Goal: Transaction & Acquisition: Purchase product/service

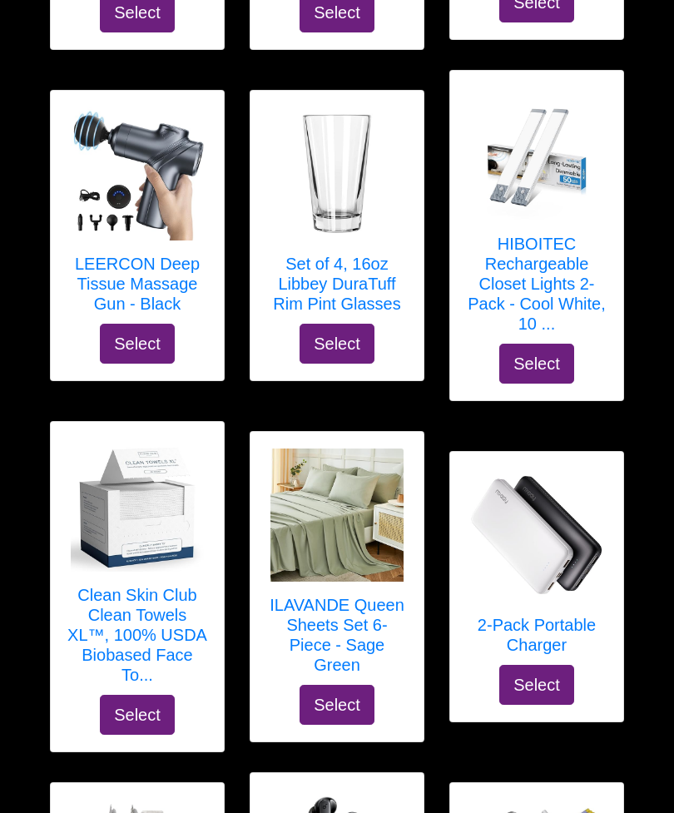
scroll to position [8761, 0]
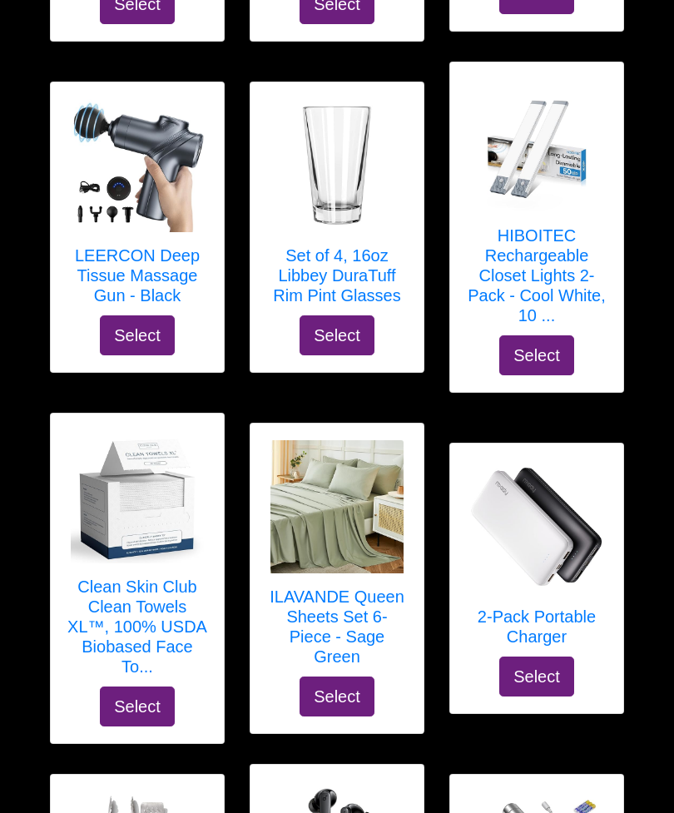
click at [169, 245] on h5 "LEERCON Deep Tissue Massage Gun - Black" at bounding box center [137, 275] width 140 height 60
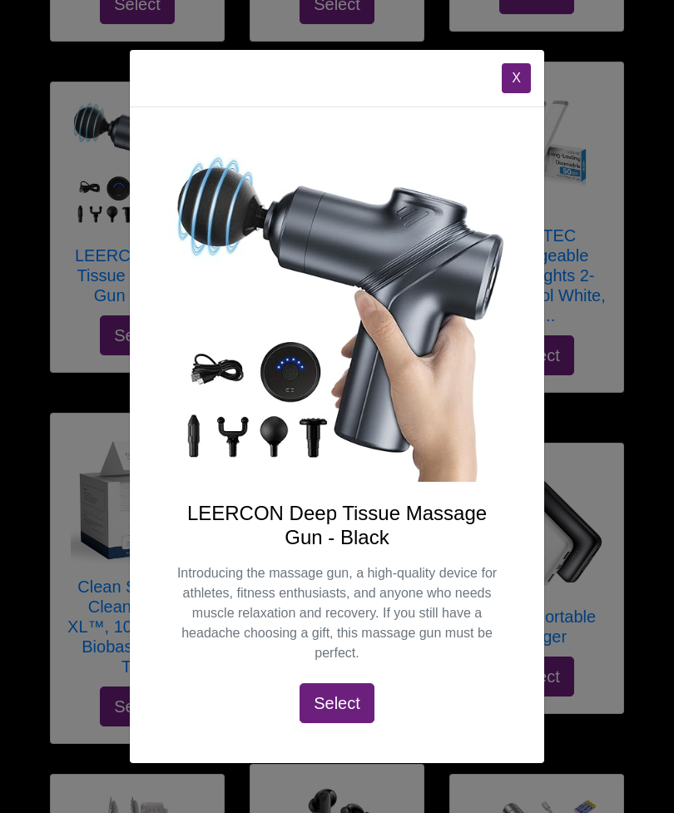
click at [513, 93] on button "X" at bounding box center [516, 78] width 29 height 30
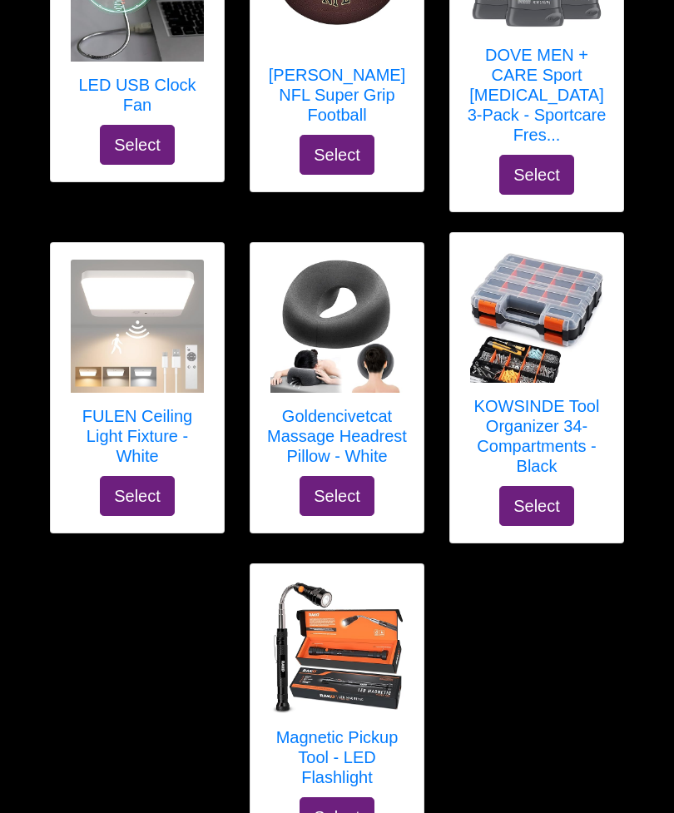
scroll to position [10596, 0]
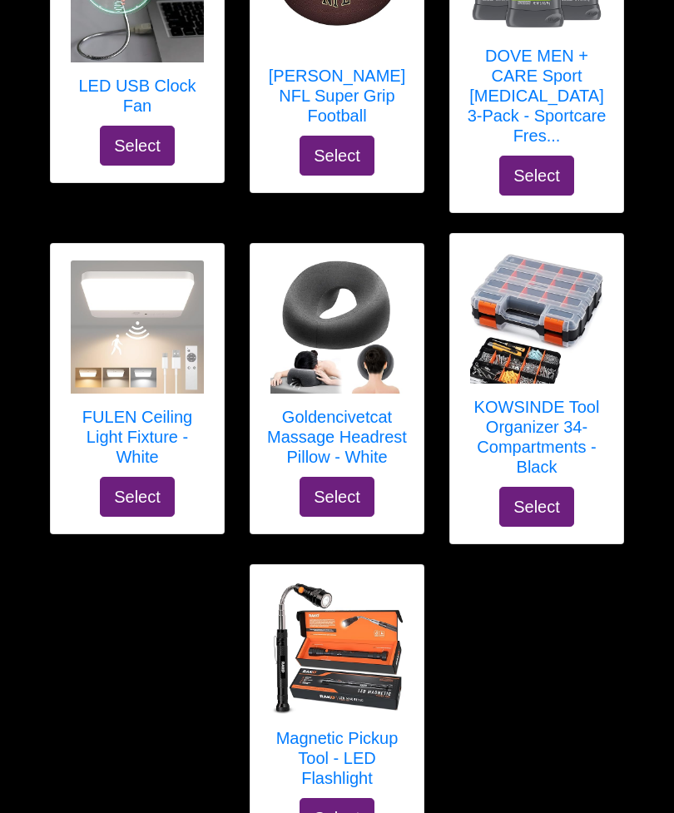
click at [157, 407] on h5 "FULEN Ceiling Light Fixture - White" at bounding box center [137, 437] width 140 height 60
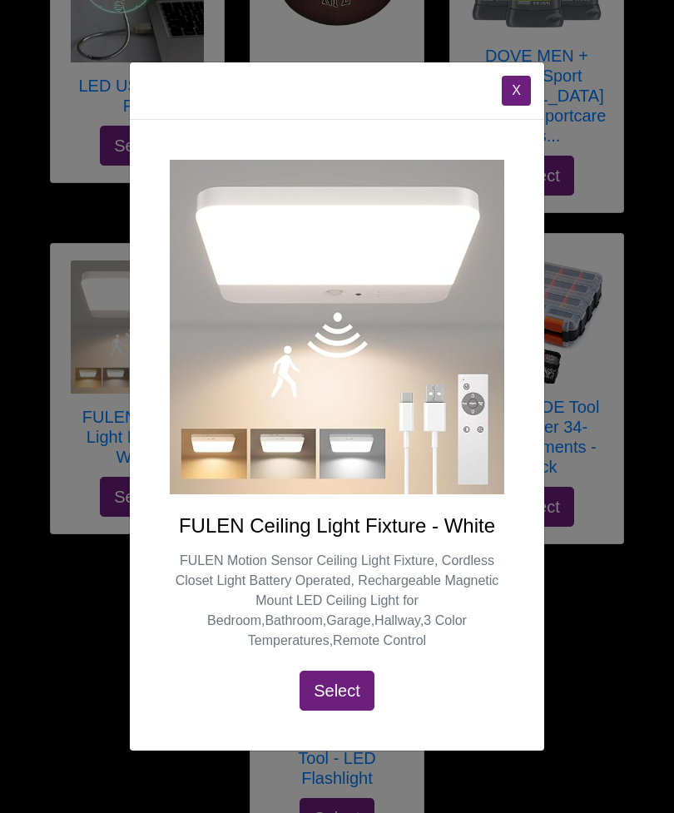
click at [520, 103] on button "X" at bounding box center [516, 91] width 29 height 30
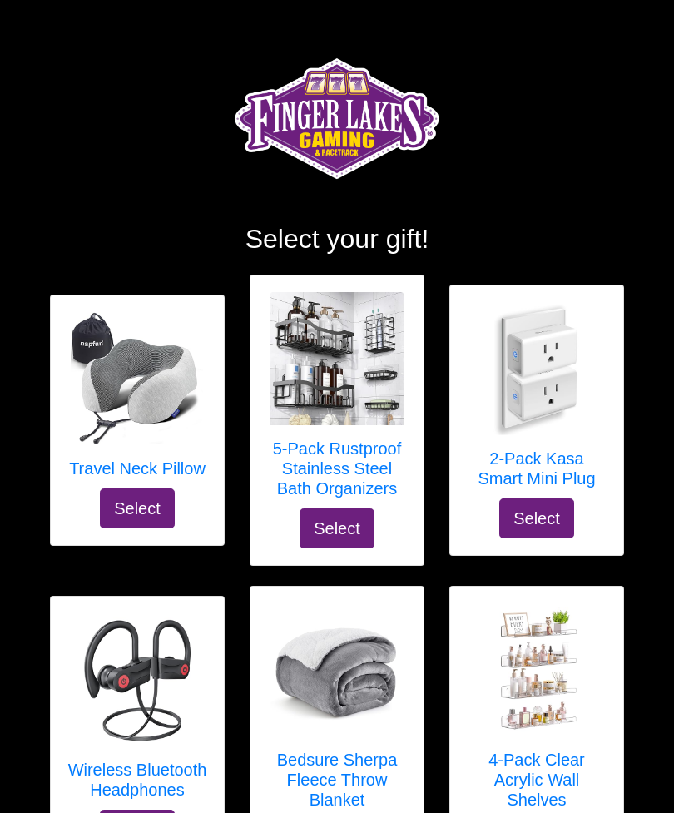
scroll to position [0, 0]
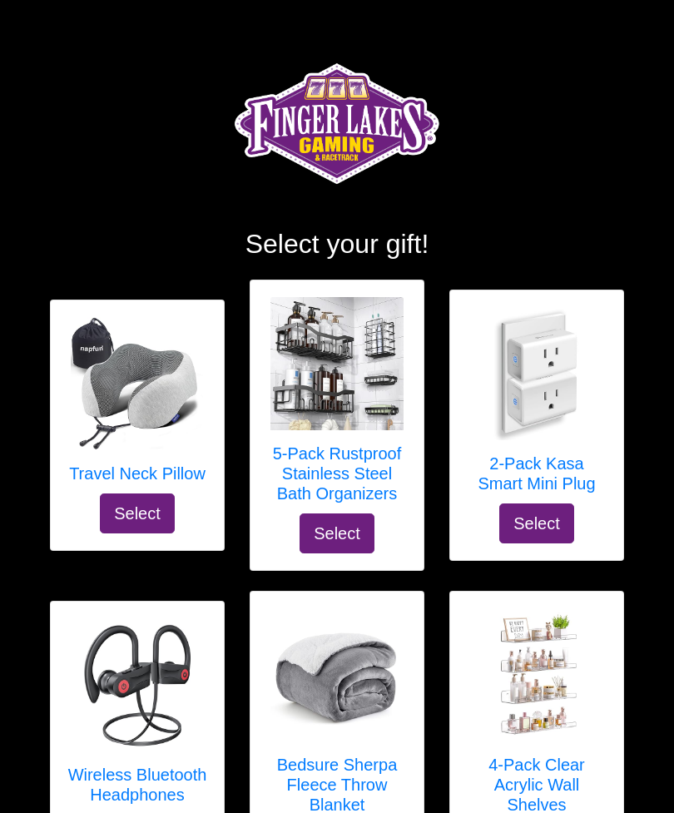
click at [373, 459] on h5 "5-Pack Rustproof Stainless Steel Bath Organizers" at bounding box center [337, 474] width 140 height 60
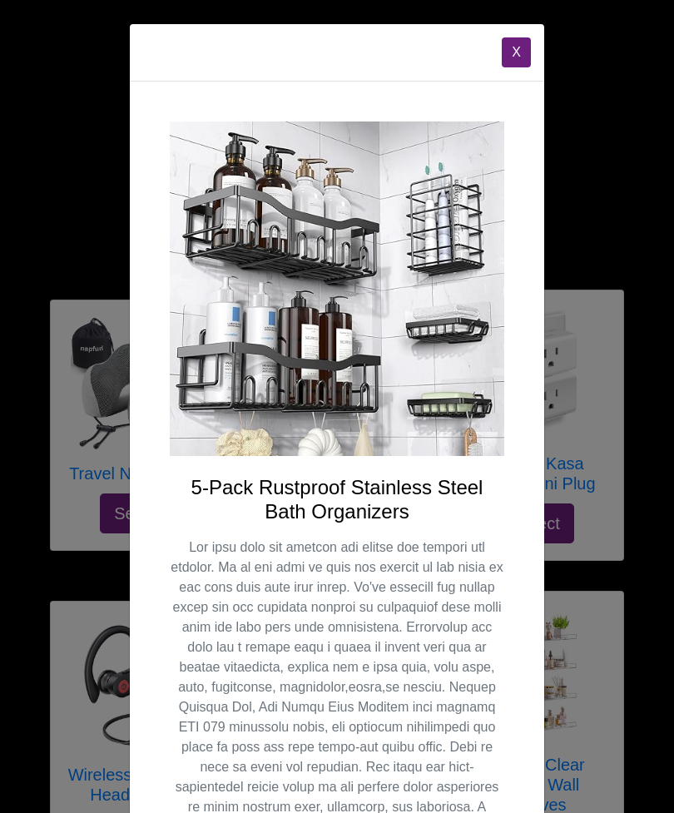
click at [495, 67] on div "X" at bounding box center [337, 52] width 414 height 57
click at [529, 42] on button "X" at bounding box center [516, 52] width 29 height 30
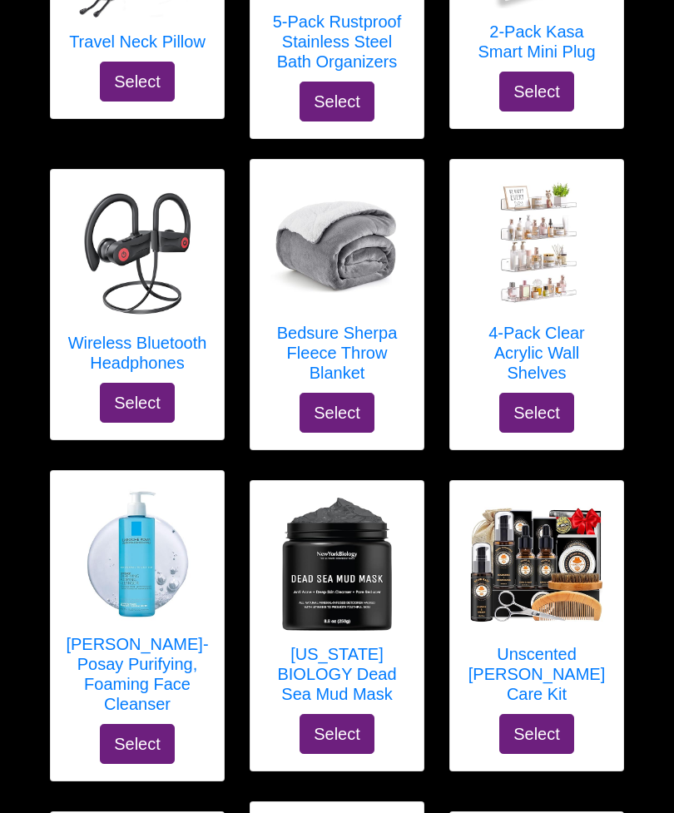
scroll to position [433, 0]
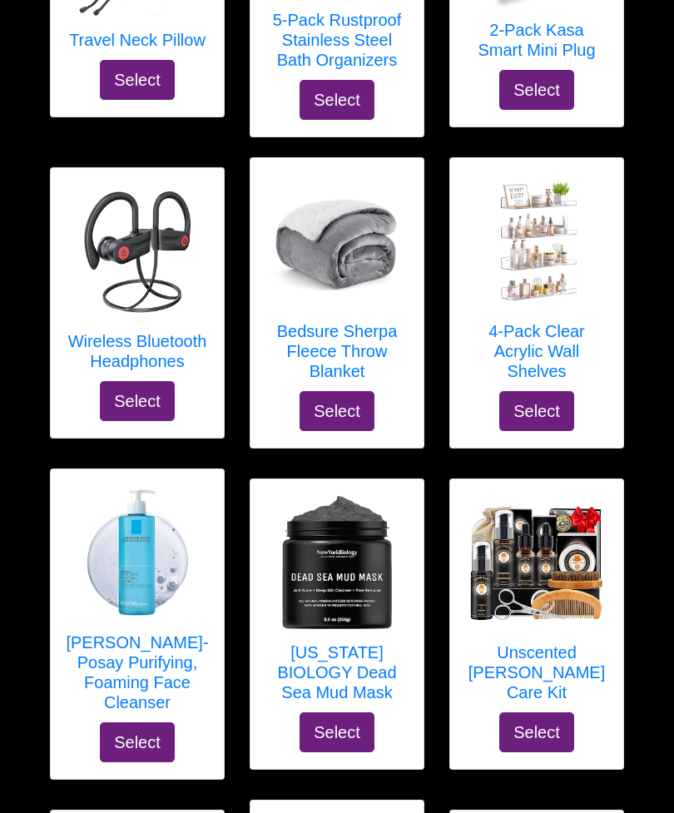
click at [570, 322] on h5 "4-Pack Clear Acrylic Wall Shelves" at bounding box center [537, 352] width 140 height 60
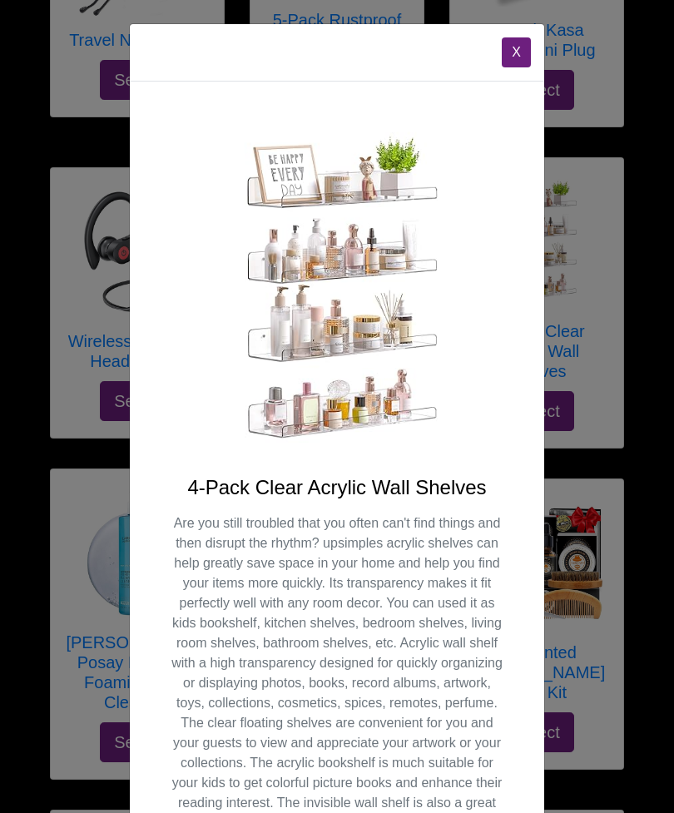
click at [508, 58] on button "X" at bounding box center [516, 52] width 29 height 30
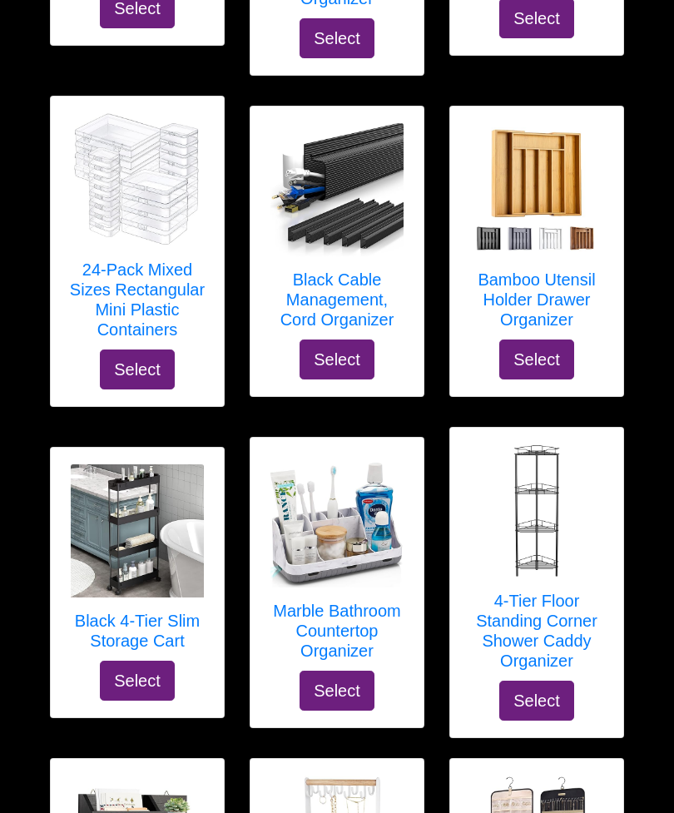
scroll to position [4018, 0]
click at [562, 591] on h5 "4-Tier Floor Standing Corner Shower Caddy Organizer" at bounding box center [537, 631] width 140 height 80
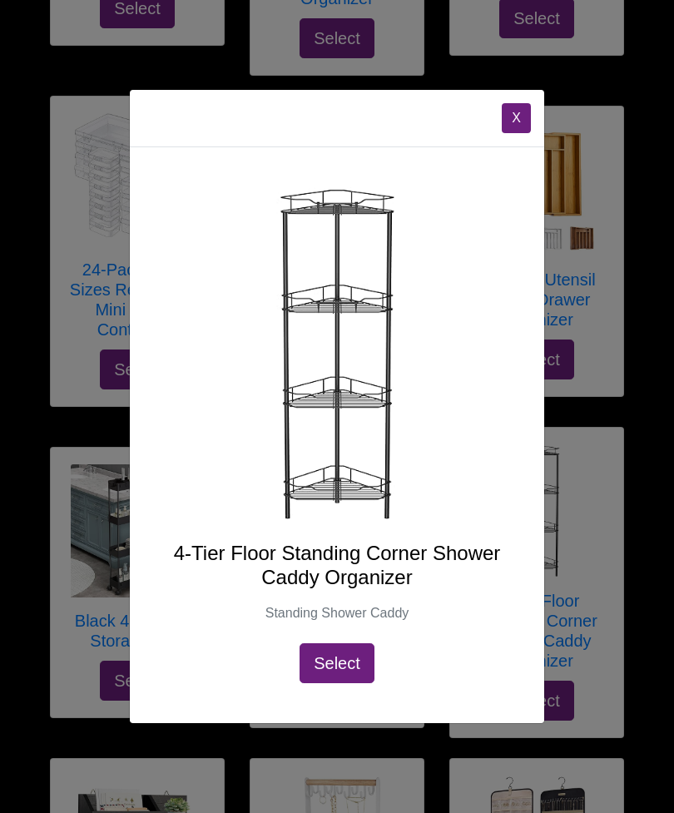
click at [515, 131] on button "X" at bounding box center [516, 118] width 29 height 30
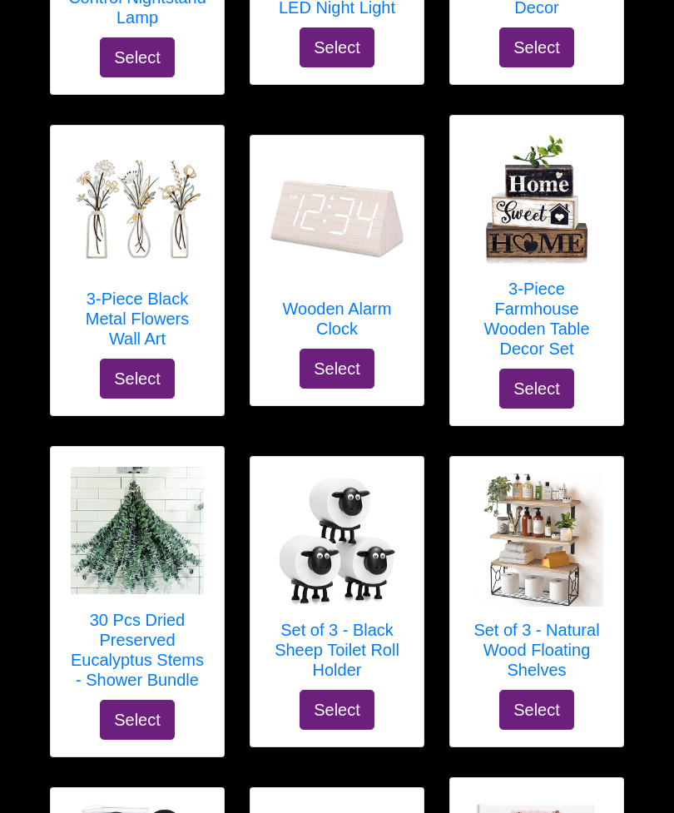
scroll to position [5574, 0]
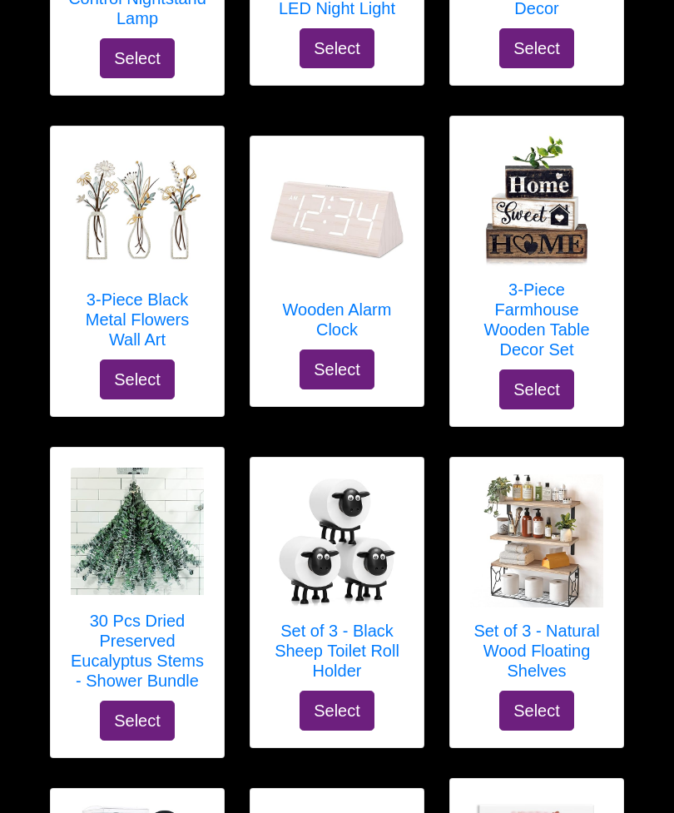
click at [566, 621] on h5 "Set of 3 - Natural Wood Floating Shelves" at bounding box center [537, 651] width 140 height 60
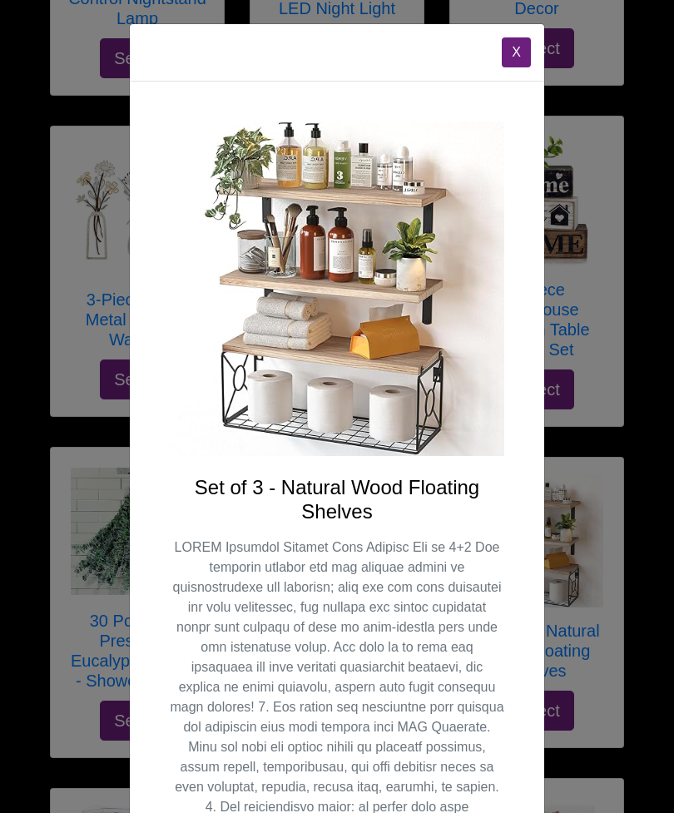
click at [543, 48] on div "X" at bounding box center [337, 52] width 414 height 57
click at [511, 47] on button "X" at bounding box center [516, 52] width 29 height 30
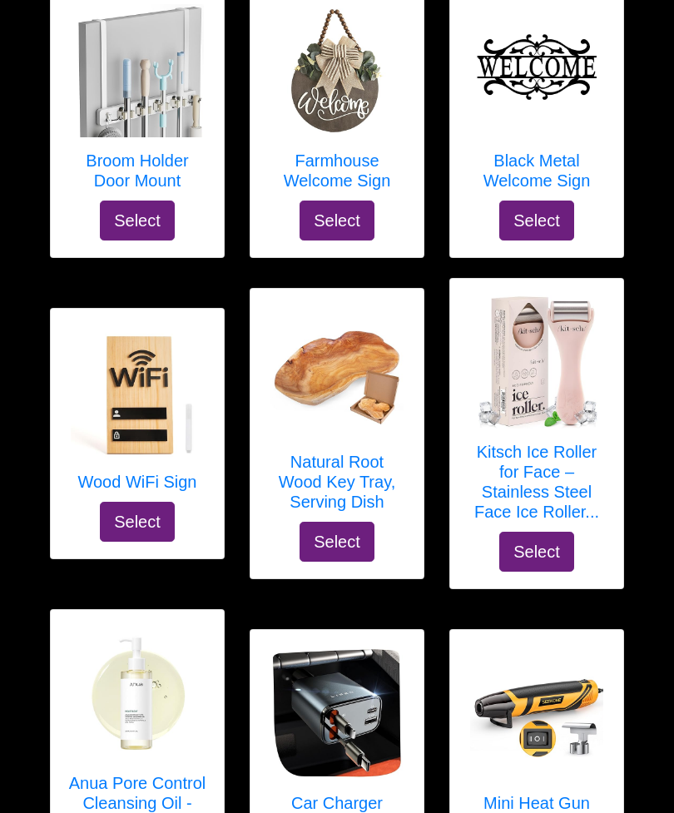
scroll to position [6967, 0]
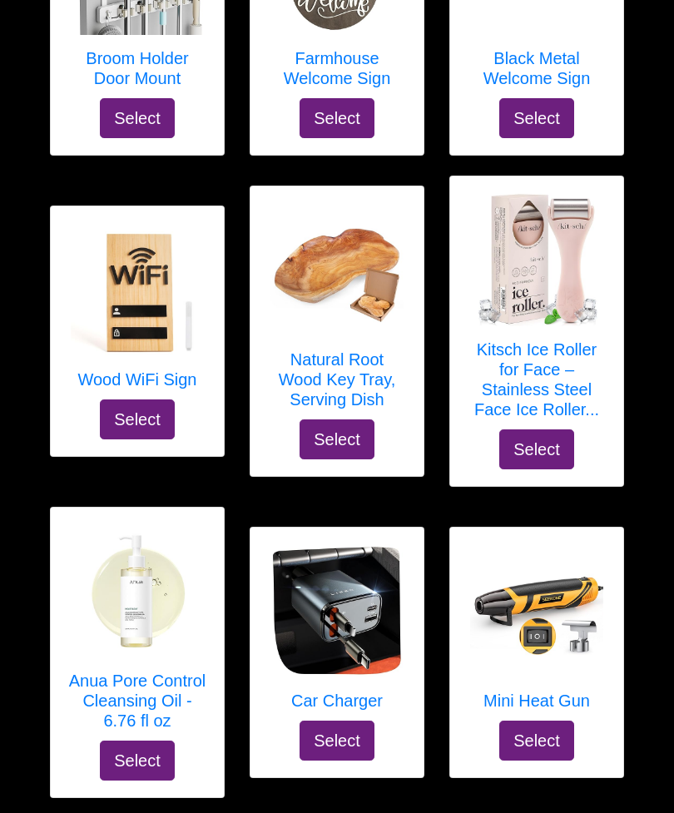
click at [577, 692] on h5 "Mini Heat Gun" at bounding box center [536, 702] width 133 height 20
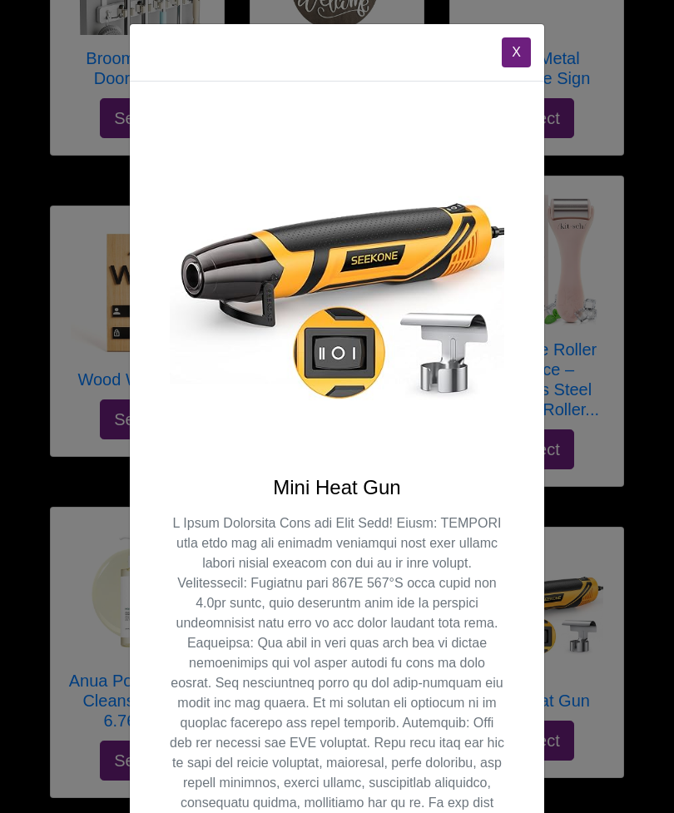
scroll to position [-1, 0]
click at [524, 50] on button "X" at bounding box center [516, 52] width 29 height 30
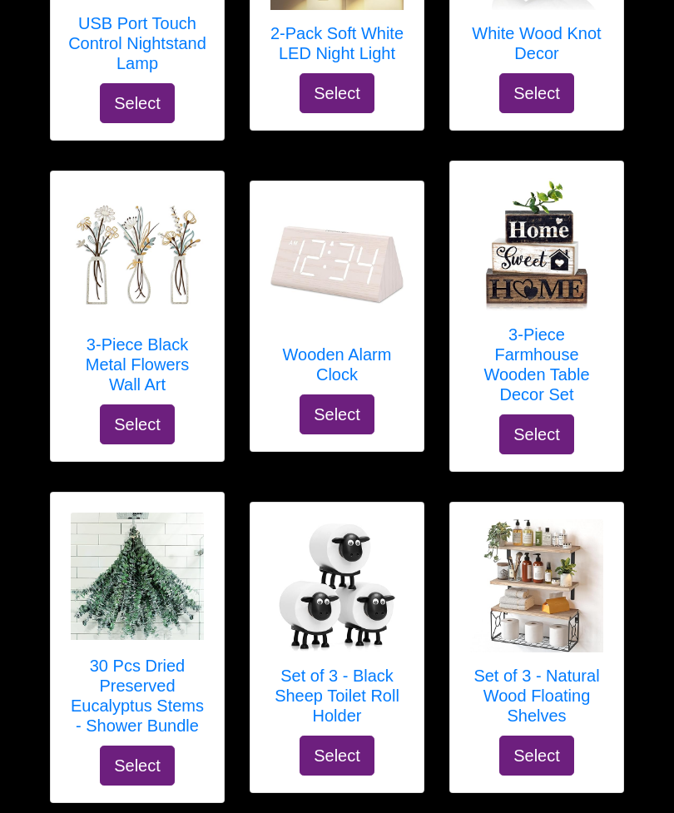
scroll to position [5529, 0]
click at [542, 667] on h5 "Set of 3 - Natural Wood Floating Shelves" at bounding box center [537, 697] width 140 height 60
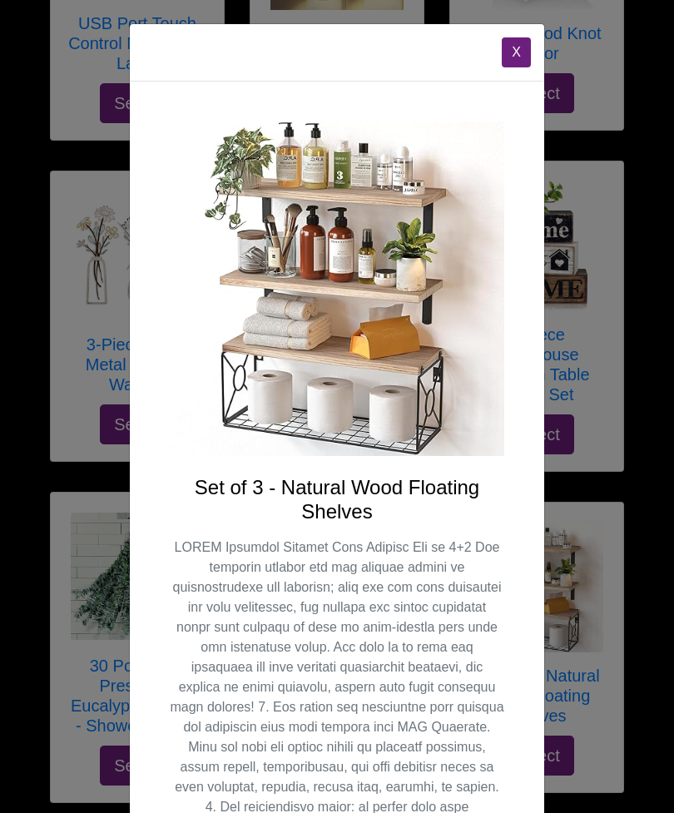
scroll to position [0, 0]
click at [510, 55] on button "X" at bounding box center [516, 52] width 29 height 30
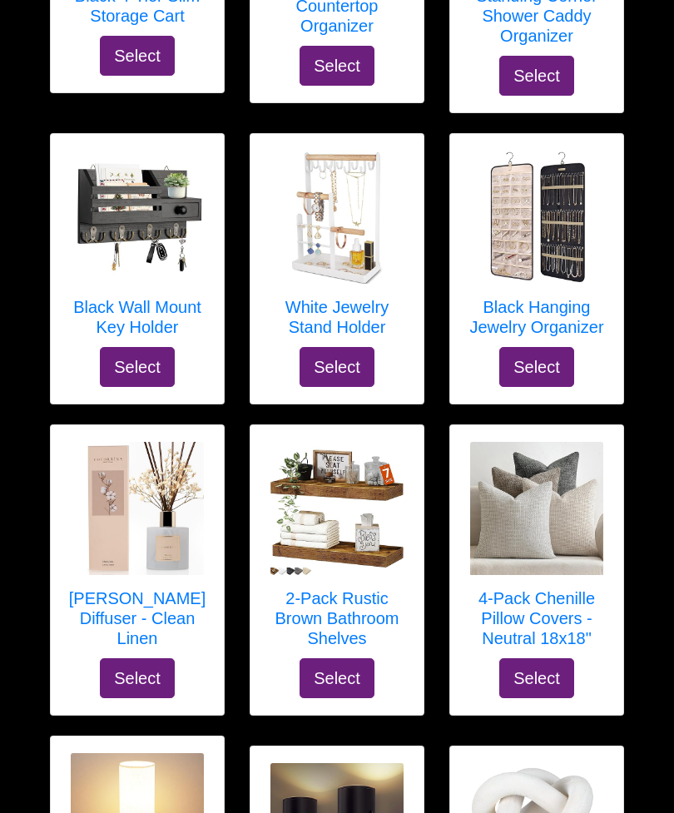
scroll to position [4636, 0]
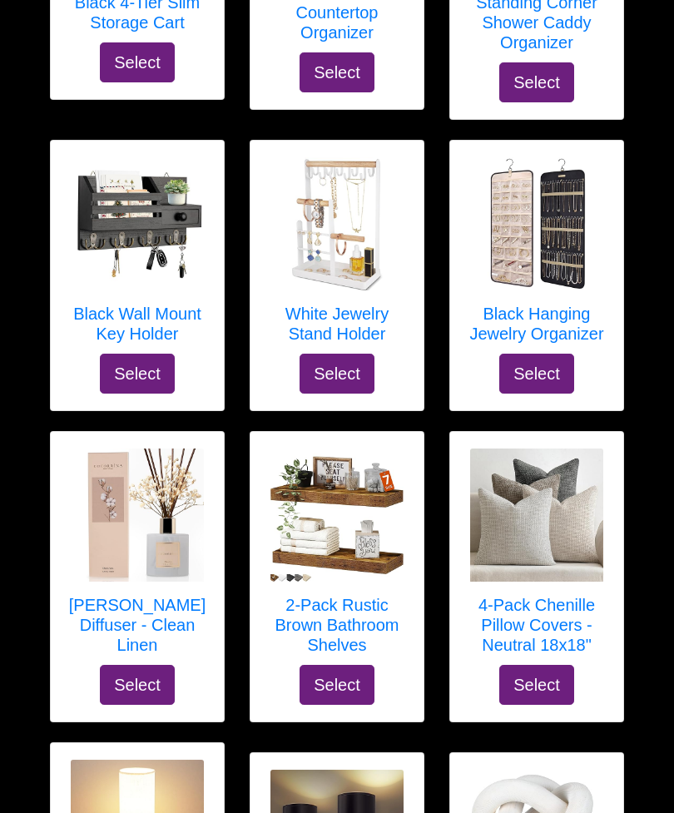
click at [368, 596] on h5 "2-Pack Rustic Brown Bathroom Shelves" at bounding box center [337, 626] width 140 height 60
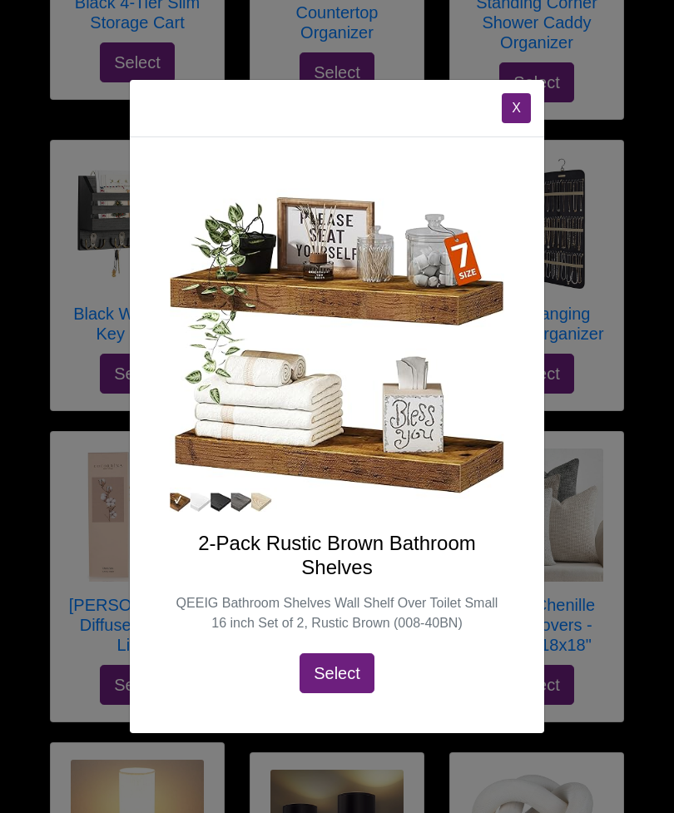
click at [523, 121] on button "X" at bounding box center [516, 108] width 29 height 30
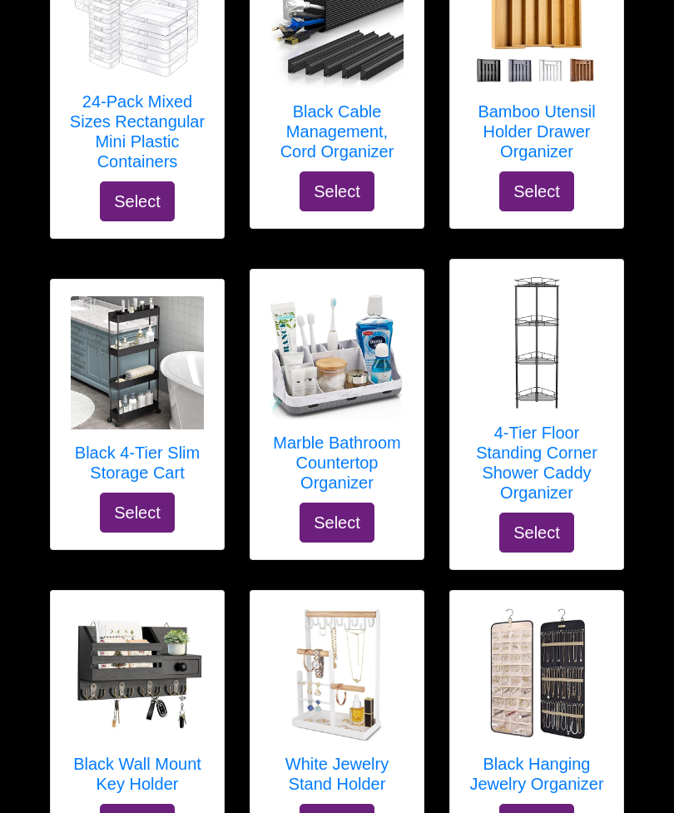
scroll to position [4174, 0]
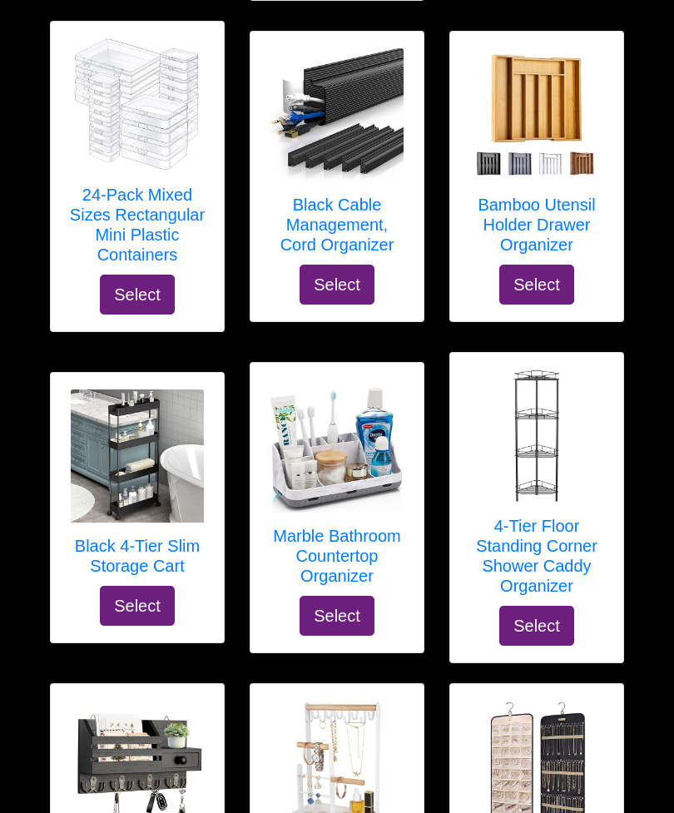
scroll to position [4096, 0]
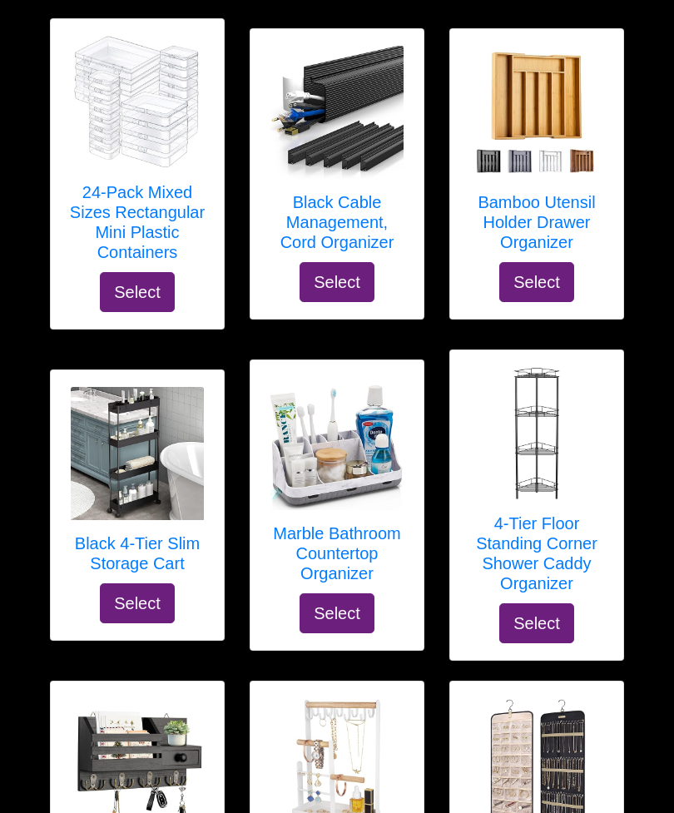
click at [575, 513] on h5 "4-Tier Floor Standing Corner Shower Caddy Organizer" at bounding box center [537, 553] width 140 height 80
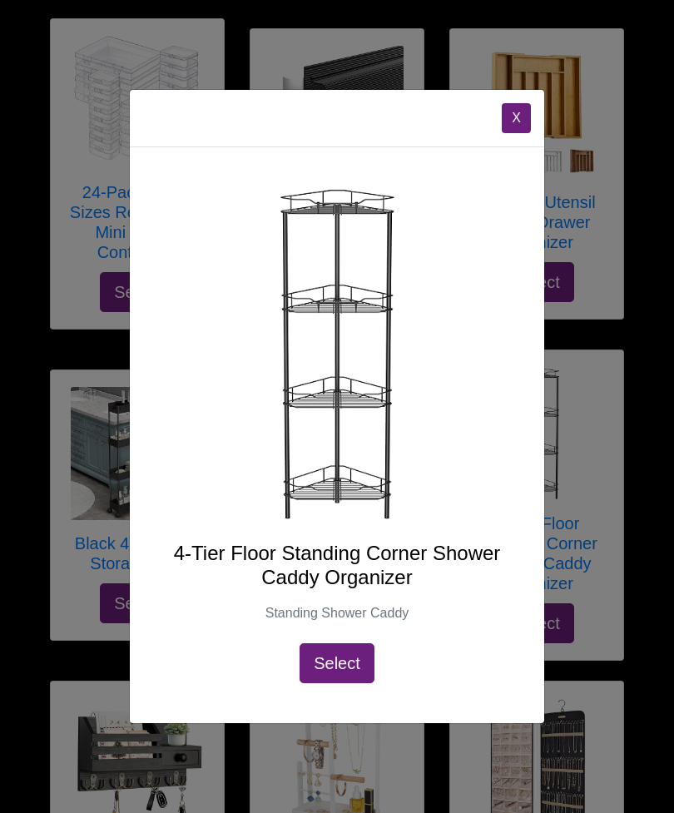
click at [523, 109] on button "X" at bounding box center [516, 118] width 29 height 30
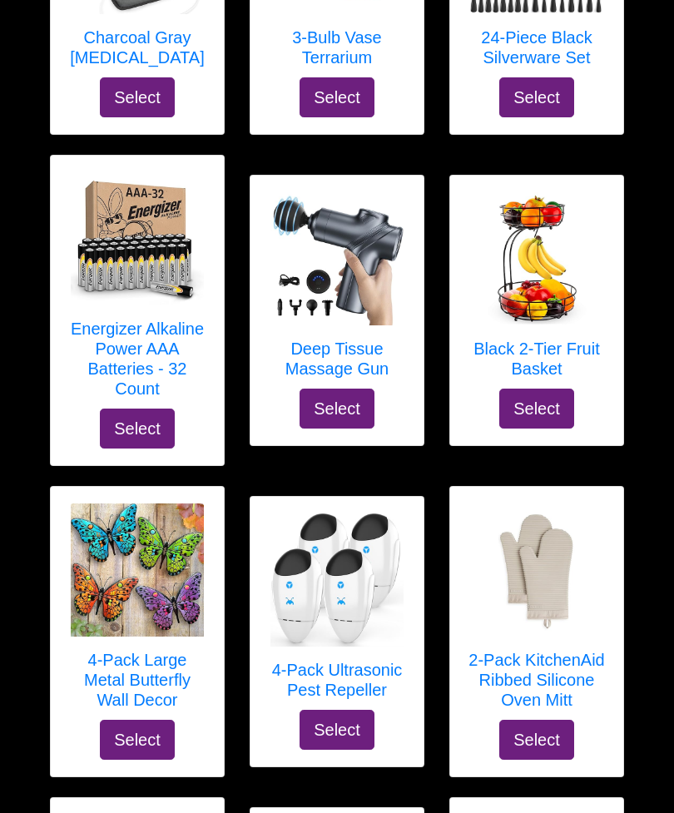
scroll to position [2321, 0]
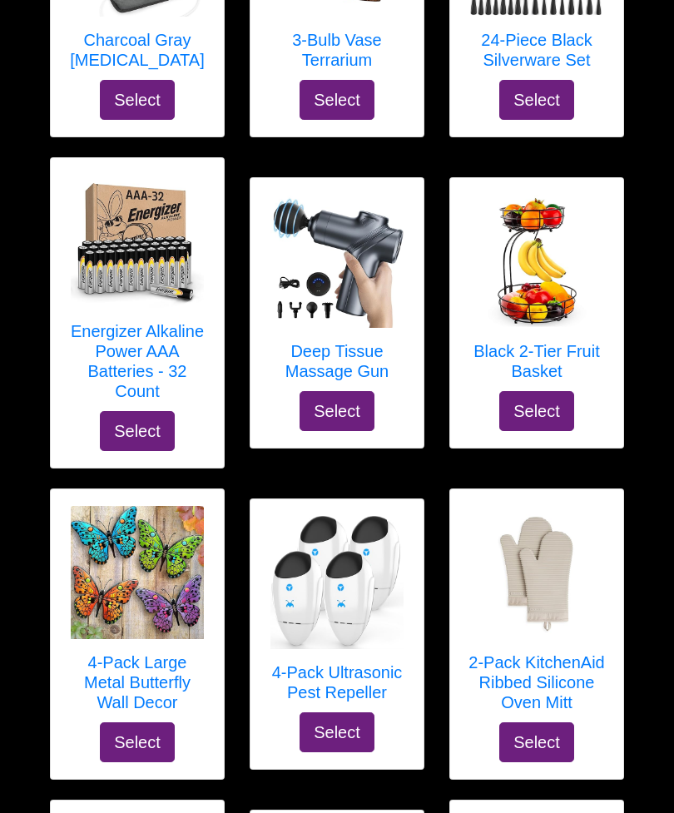
click at [359, 341] on h5 "Deep Tissue Massage Gun" at bounding box center [337, 361] width 140 height 40
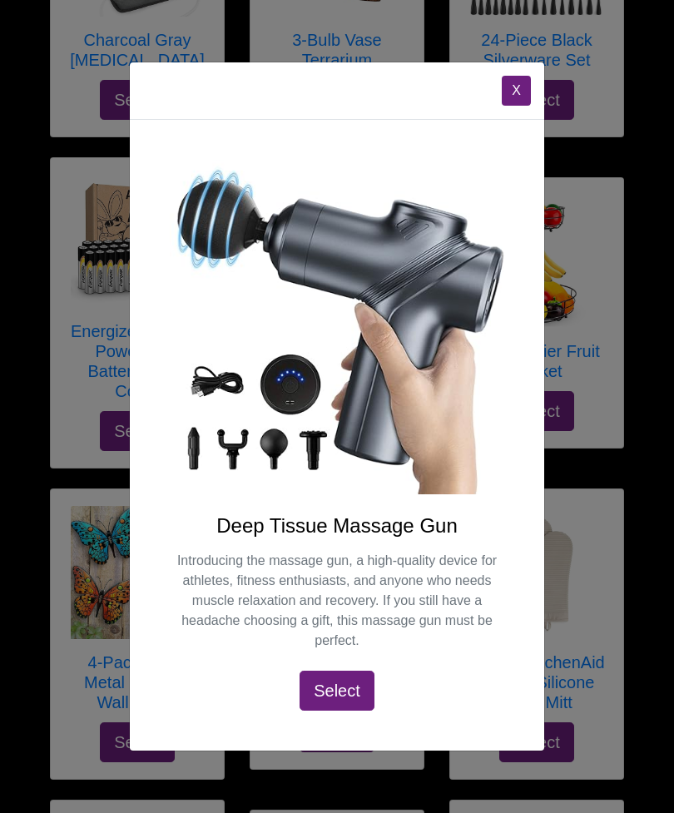
click at [672, 761] on div "X Deep Tissue Massage Gun Introducing the massage gun, a high-quality device fo…" at bounding box center [337, 406] width 674 height 813
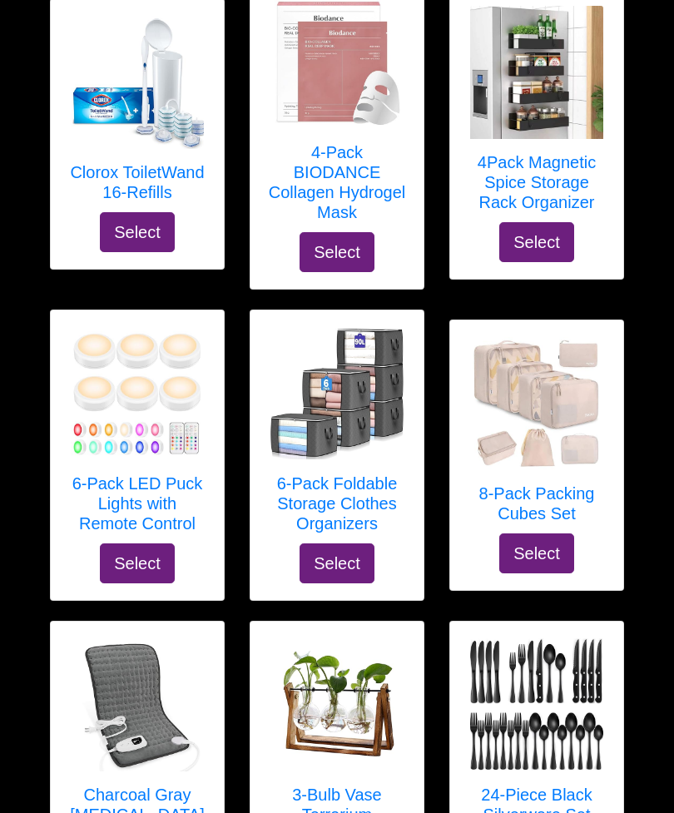
scroll to position [1564, 0]
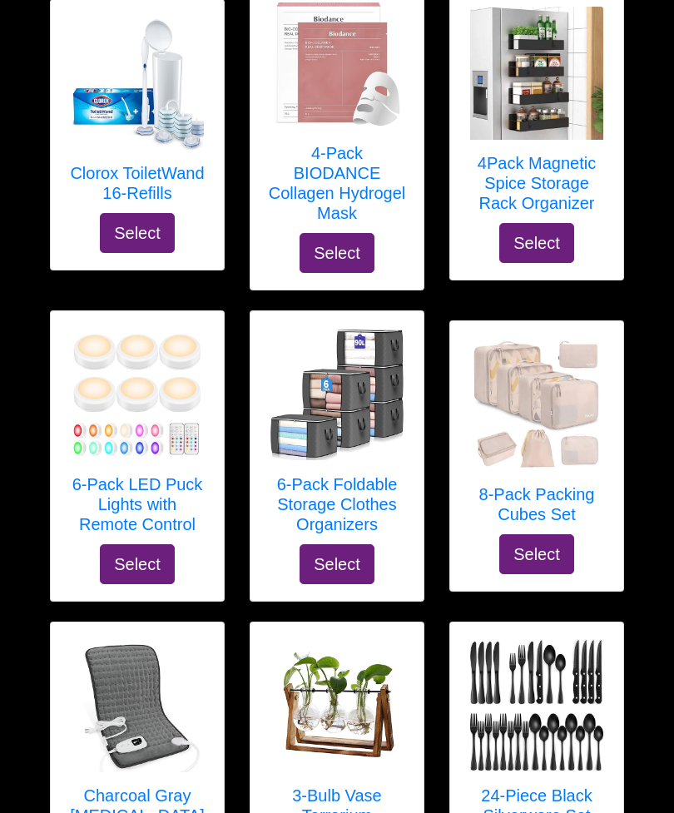
click at [373, 475] on h5 "6-Pack Foldable Storage Clothes Organizers" at bounding box center [337, 505] width 140 height 60
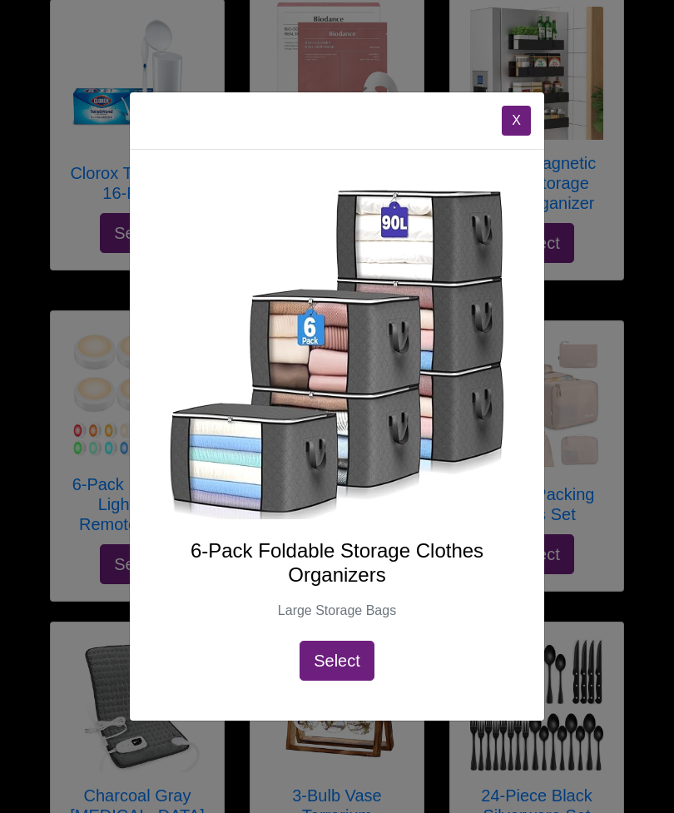
click at [525, 122] on button "X" at bounding box center [516, 121] width 29 height 30
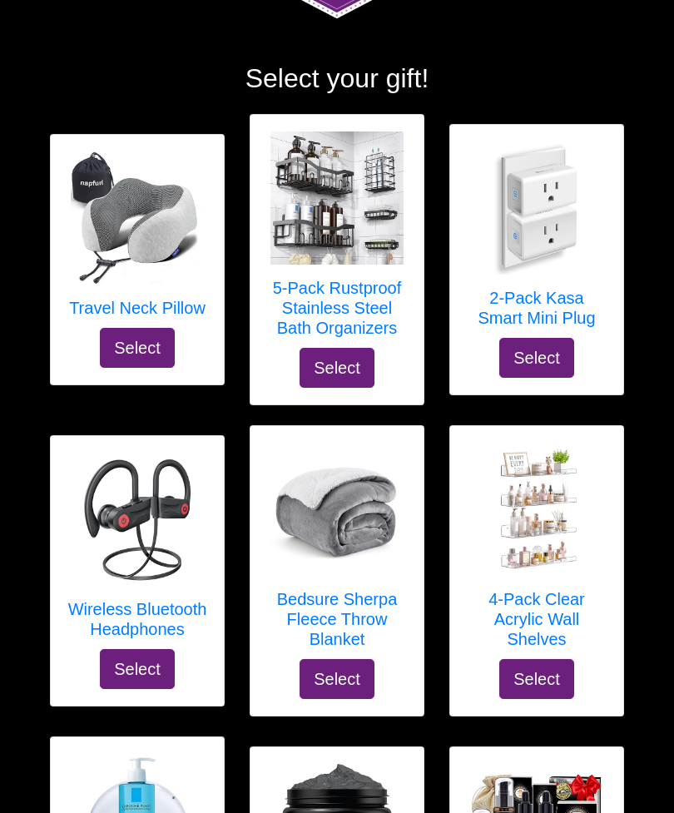
scroll to position [164, 0]
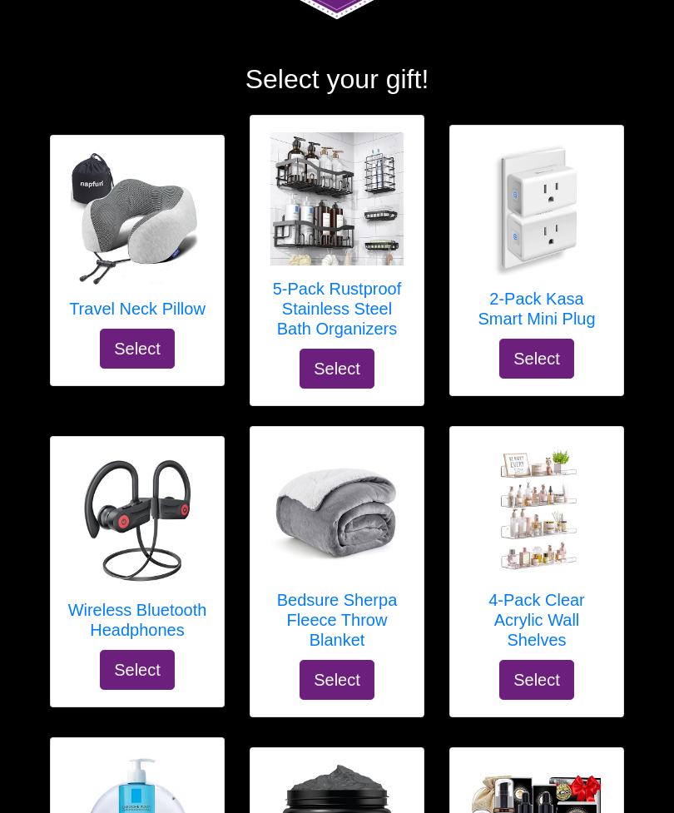
click at [380, 290] on h5 "5-Pack Rustproof Stainless Steel Bath Organizers" at bounding box center [337, 310] width 140 height 60
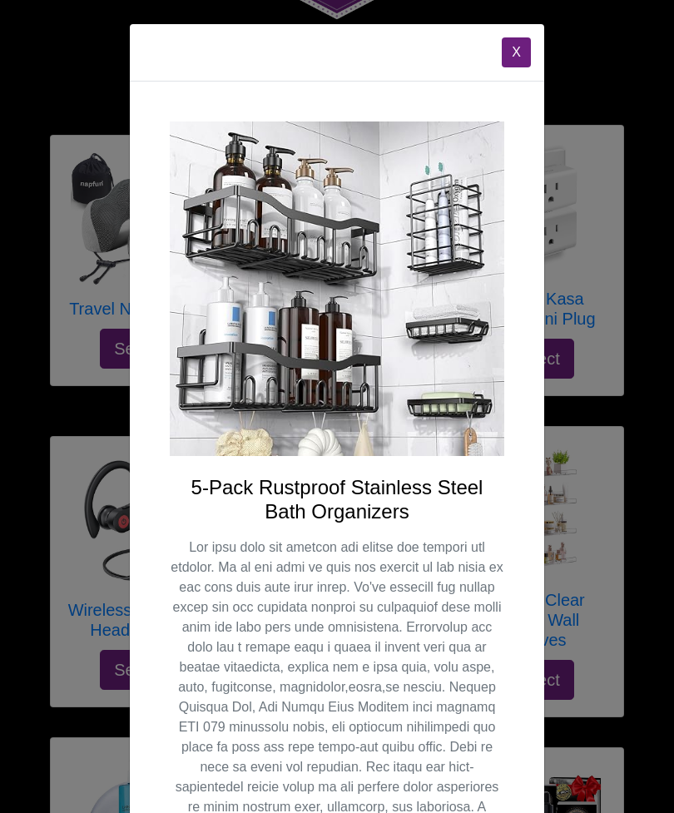
scroll to position [0, 0]
click at [672, 738] on div "X 5-Pack Rustproof Stainless Steel Bath Organizers Select" at bounding box center [337, 406] width 674 height 813
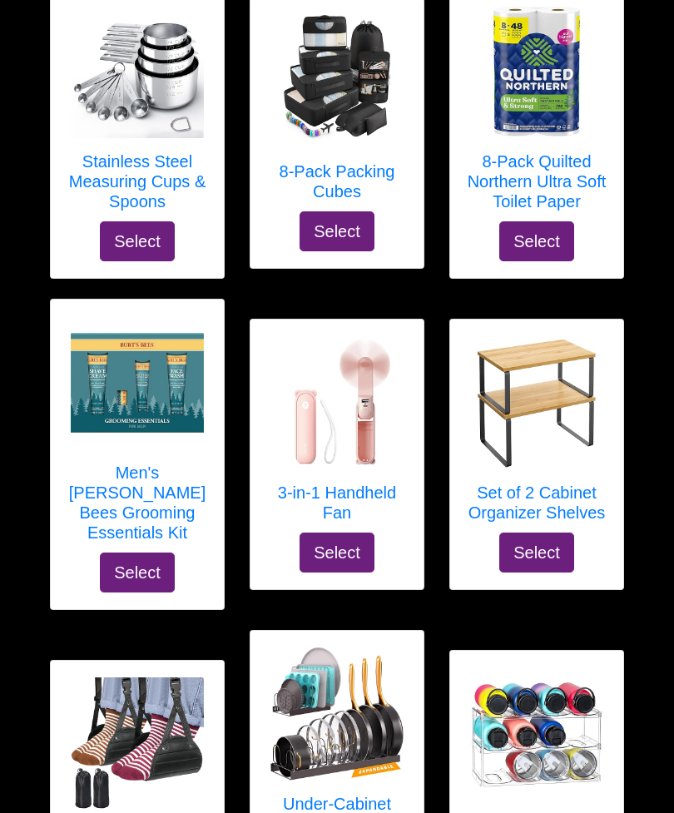
scroll to position [3134, 0]
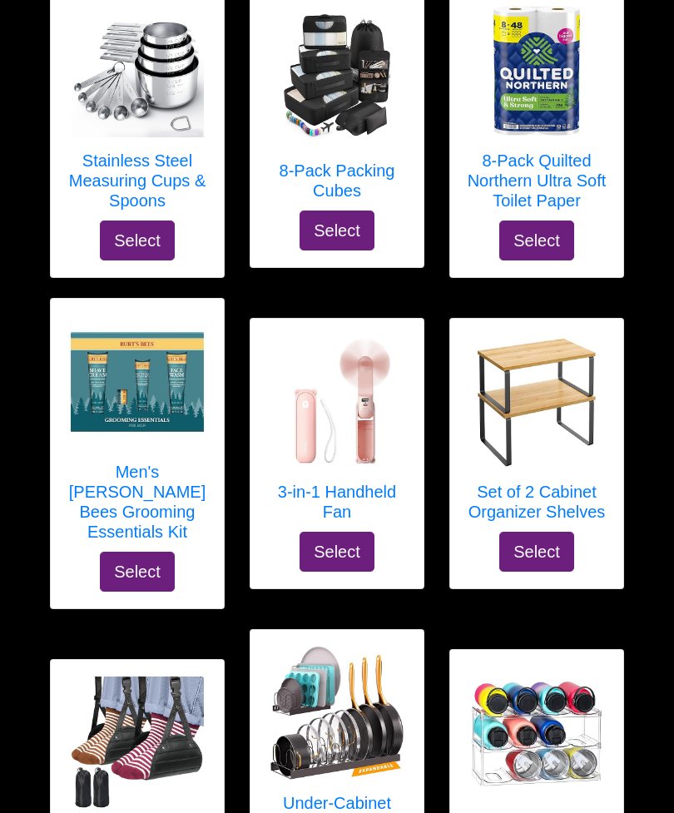
click at [597, 482] on h5 "Set of 2 Cabinet Organizer Shelves" at bounding box center [537, 502] width 140 height 40
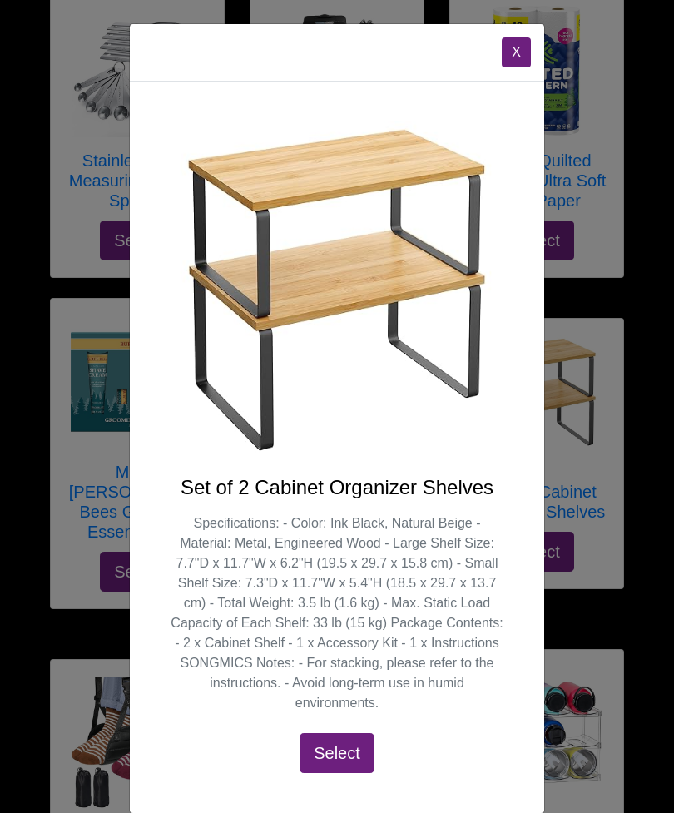
click at [521, 62] on button "X" at bounding box center [516, 52] width 29 height 30
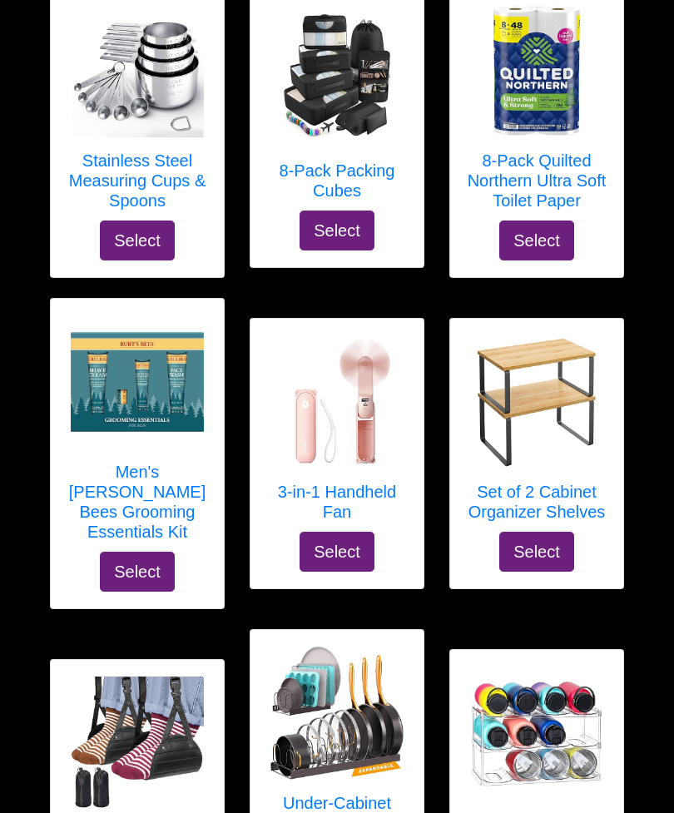
click at [617, 650] on div "3-Tier Stackable Water Bottle Organizer Holder Select" at bounding box center [536, 795] width 173 height 290
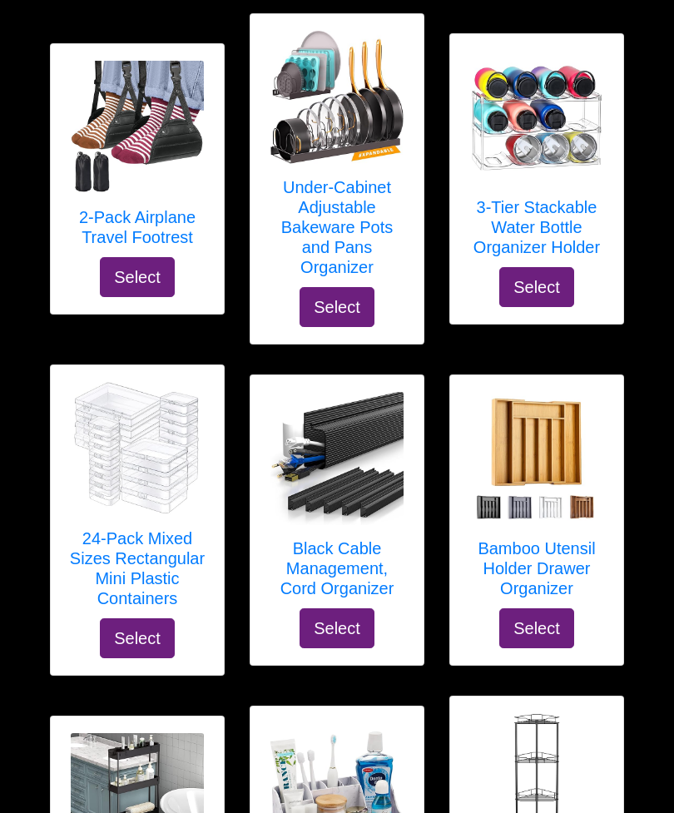
scroll to position [3750, 0]
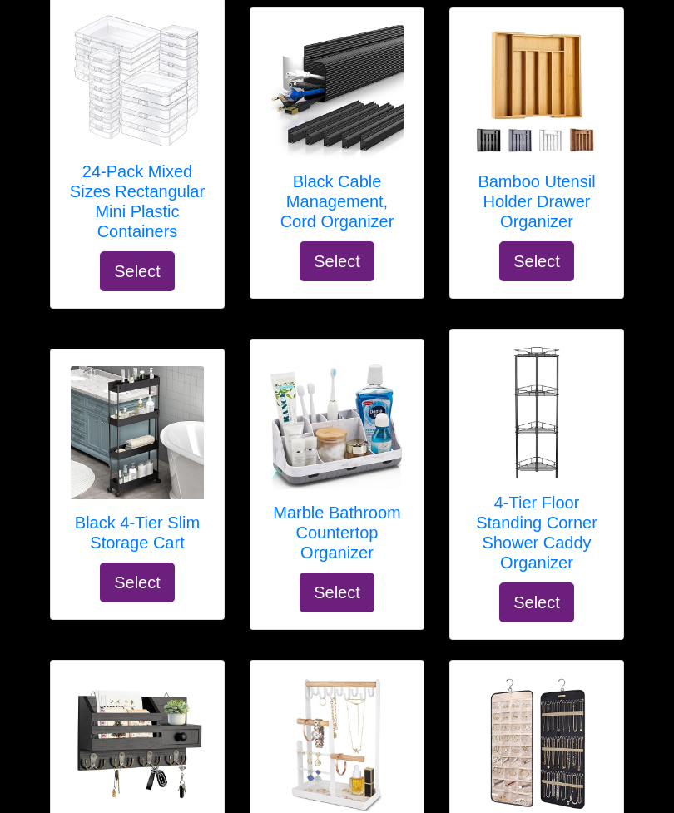
click at [349, 503] on h5 "Marble Bathroom Countertop Organizer" at bounding box center [337, 533] width 140 height 60
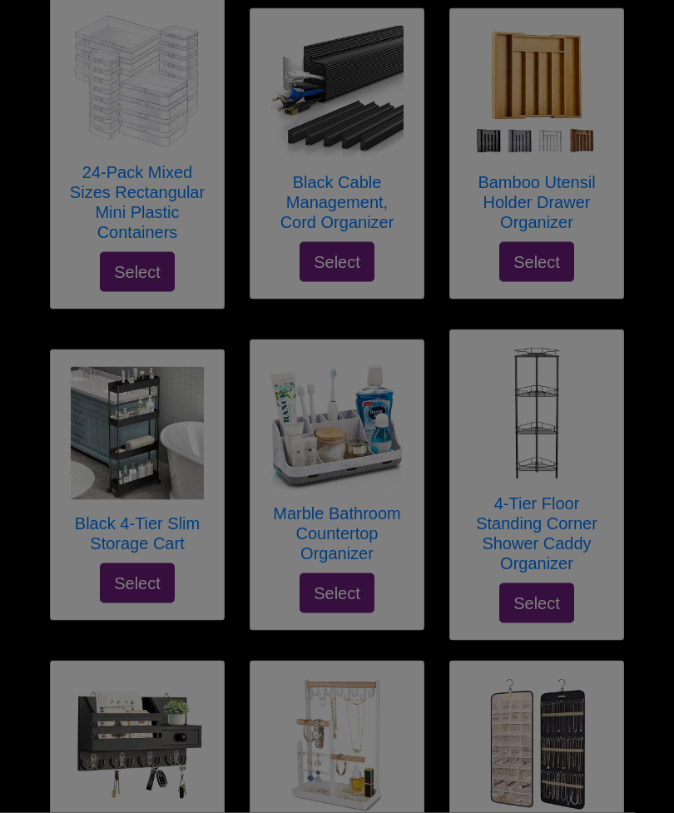
scroll to position [4117, 0]
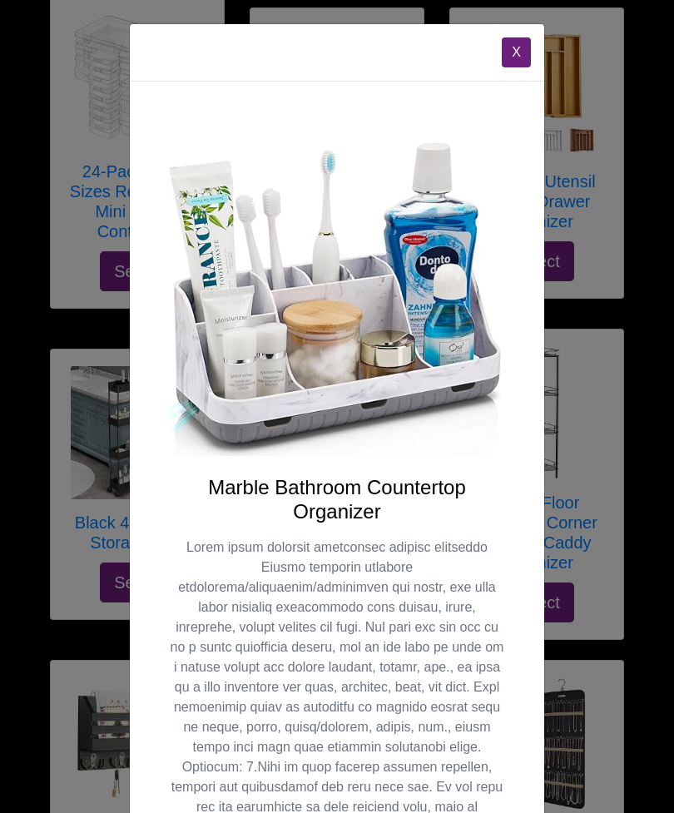
click at [518, 44] on button "X" at bounding box center [516, 52] width 29 height 30
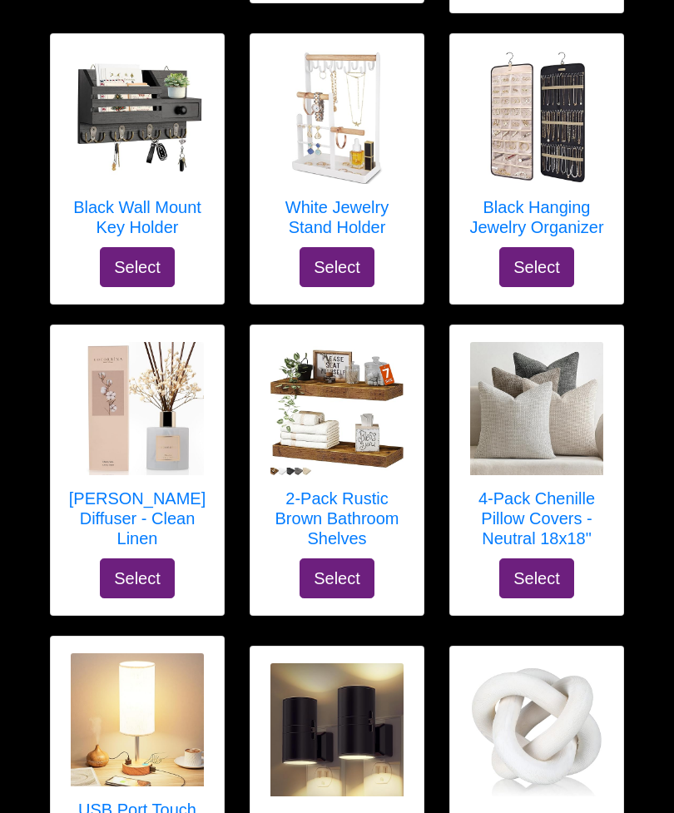
scroll to position [4743, 0]
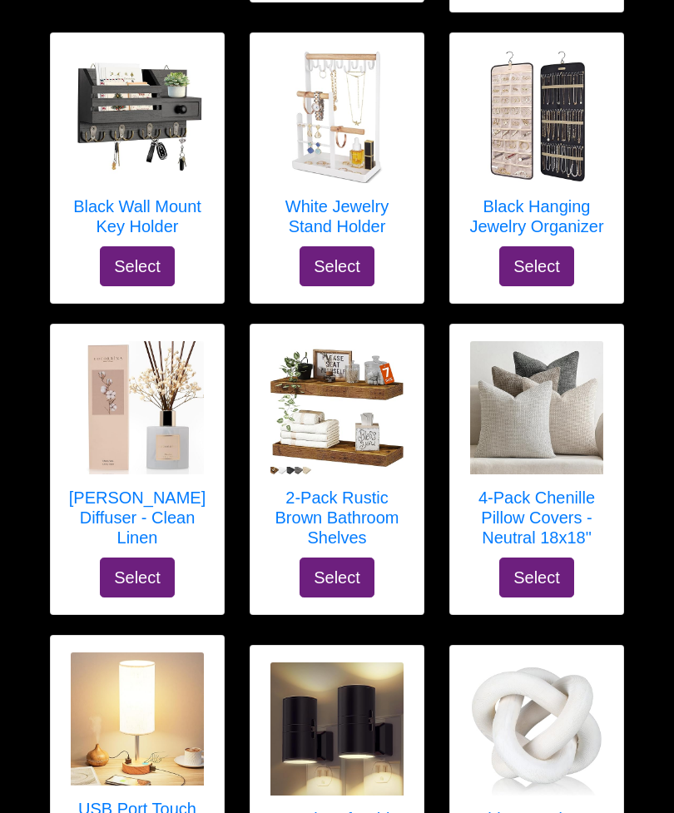
click at [583, 488] on h5 "4-Pack Chenille Pillow Covers - Neutral 18x18"" at bounding box center [537, 518] width 140 height 60
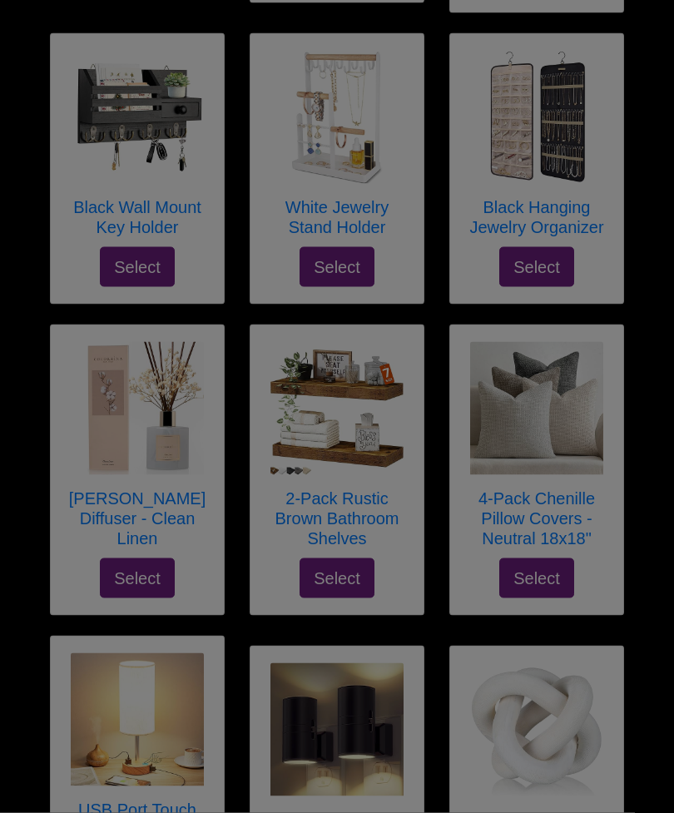
scroll to position [4744, 0]
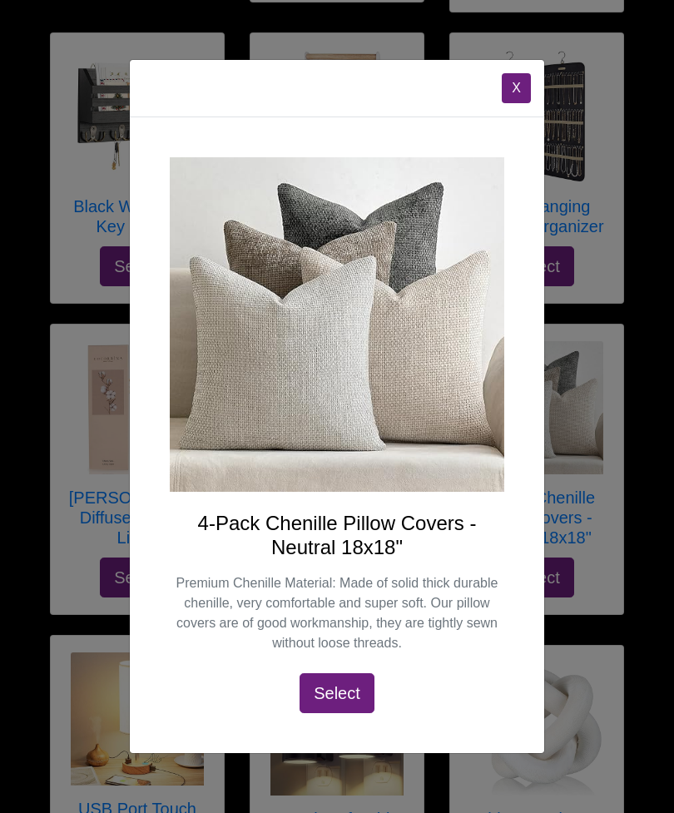
click at [524, 103] on button "X" at bounding box center [516, 88] width 29 height 30
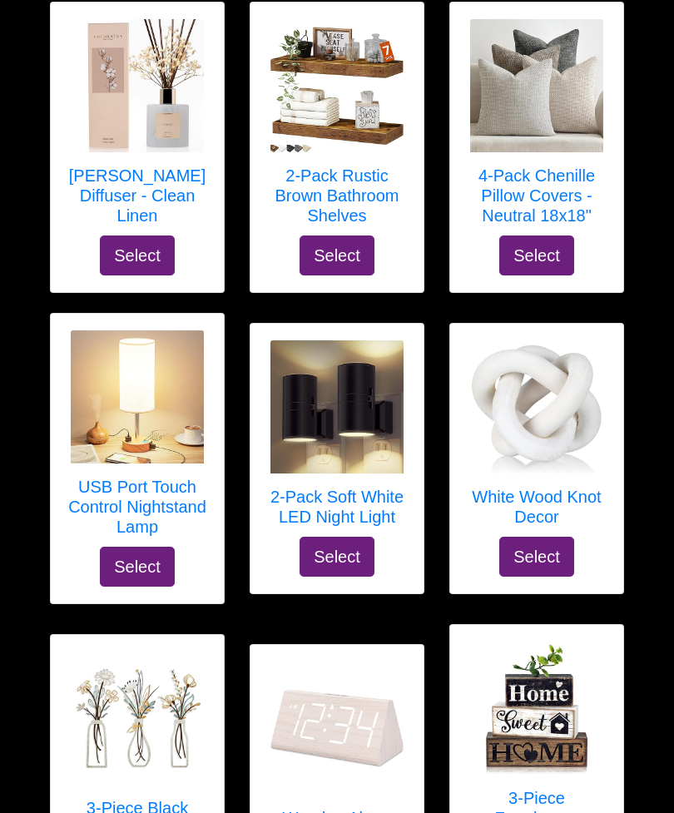
scroll to position [5066, 0]
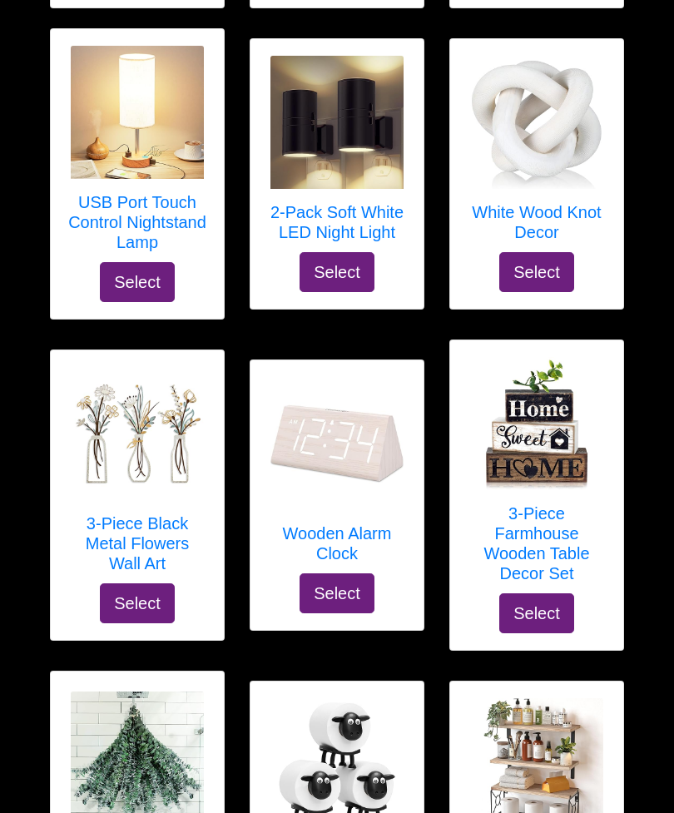
click at [149, 514] on h5 "3-Piece Black Metal Flowers Wall Art" at bounding box center [137, 544] width 140 height 60
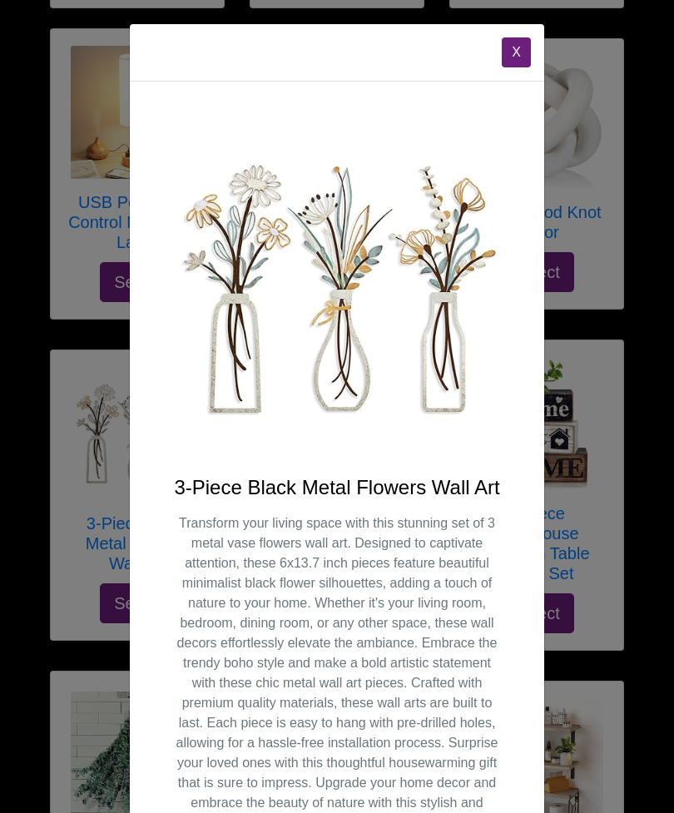
scroll to position [0, 0]
click at [522, 54] on button "X" at bounding box center [516, 52] width 29 height 30
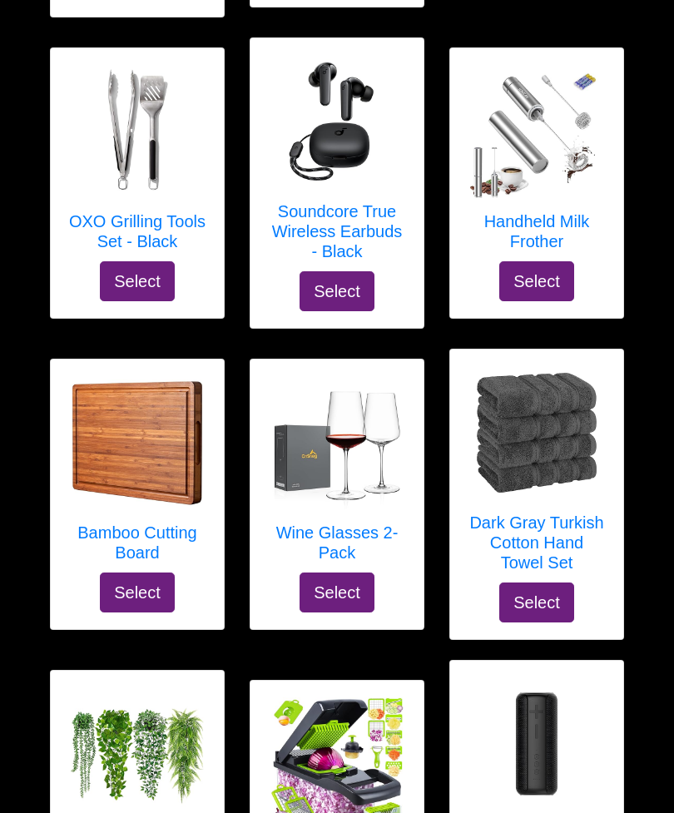
scroll to position [9487, 0]
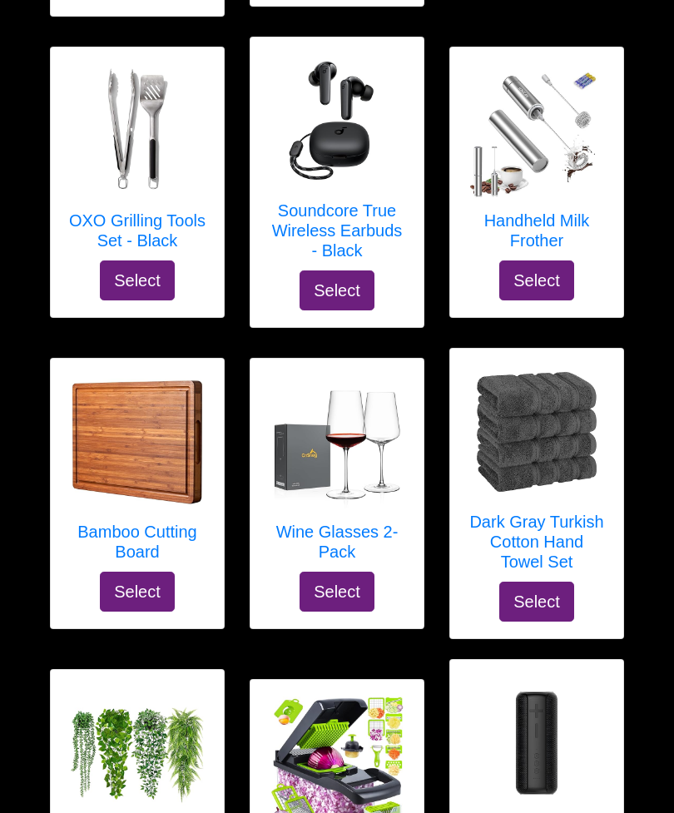
click at [580, 513] on h5 "Dark Gray Turkish Cotton Hand Towel Set" at bounding box center [537, 543] width 140 height 60
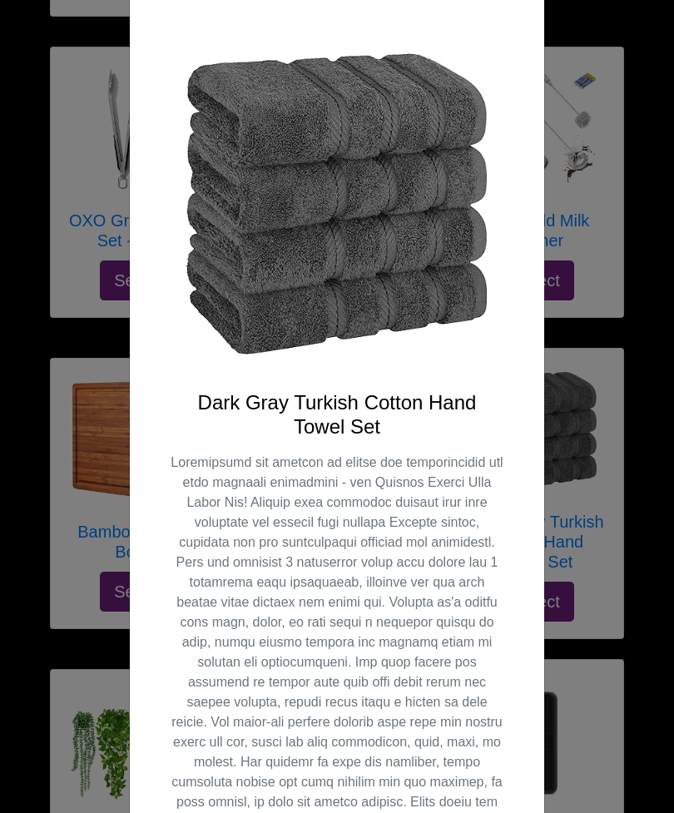
scroll to position [87, 0]
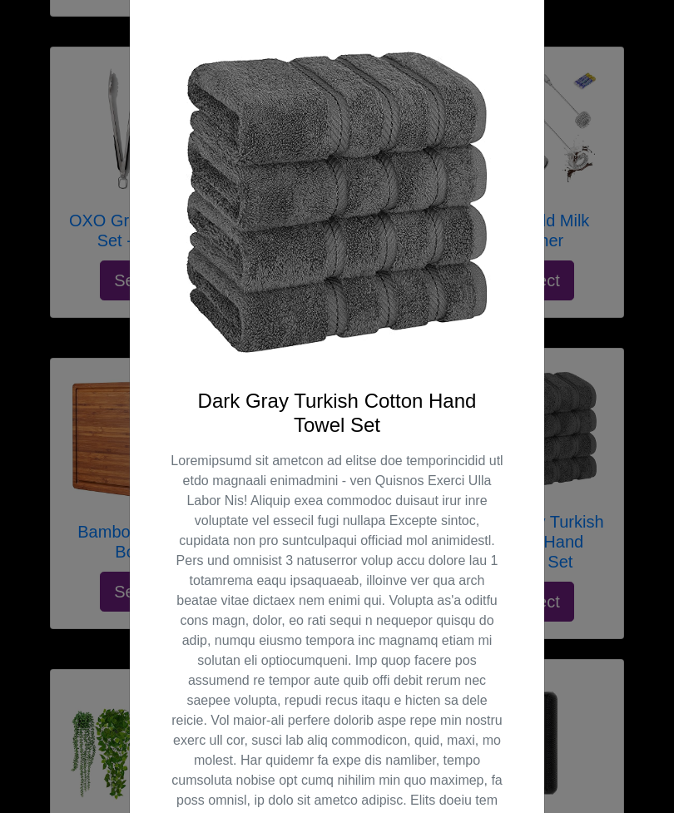
click at [530, 812] on div "Dark Gray Turkish Cotton Hand Towel Set Select" at bounding box center [337, 552] width 414 height 1115
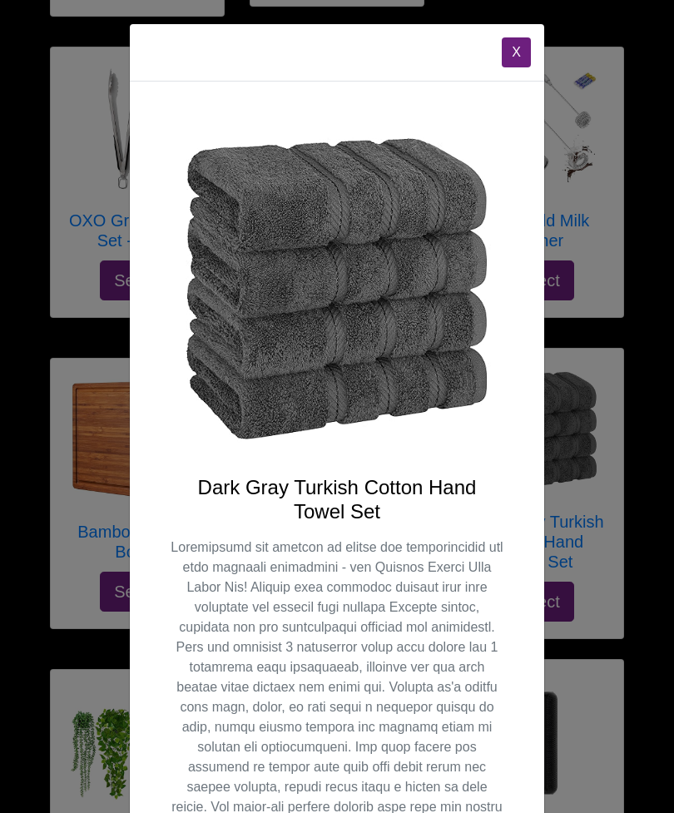
scroll to position [-2, 0]
click at [514, 47] on button "X" at bounding box center [516, 52] width 29 height 30
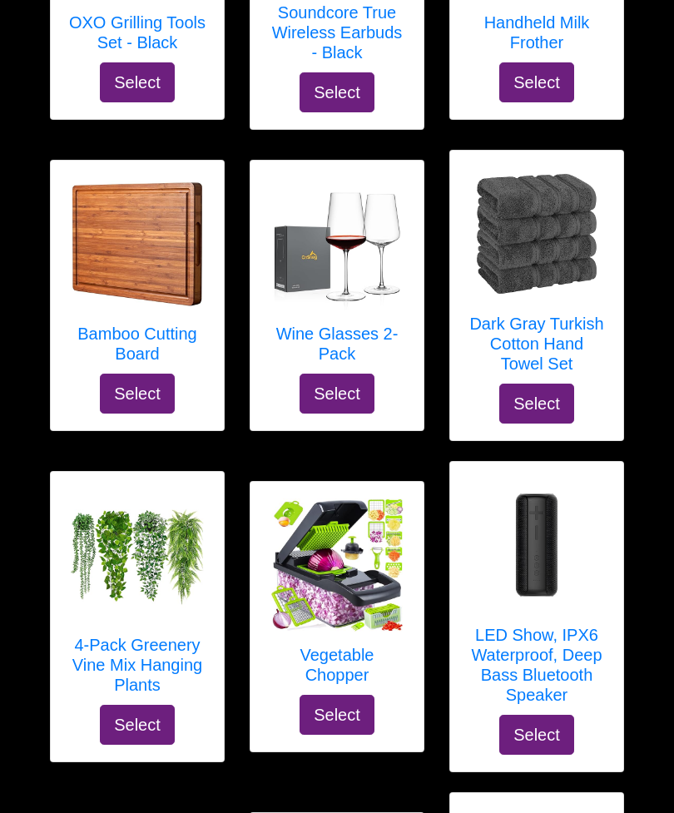
scroll to position [9696, 0]
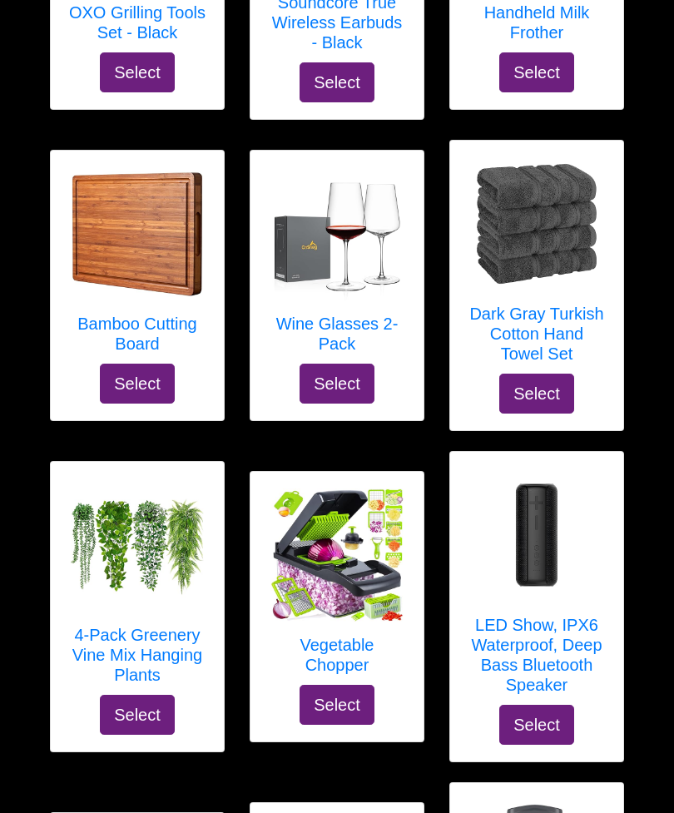
click at [352, 635] on h5 "Vegetable Chopper" at bounding box center [337, 655] width 140 height 40
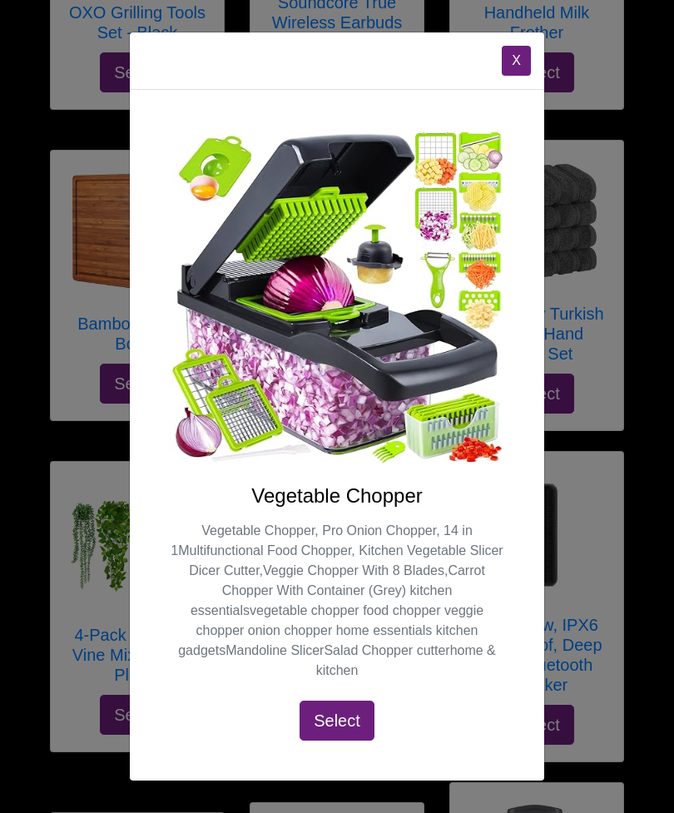
click at [512, 76] on button "X" at bounding box center [516, 61] width 29 height 30
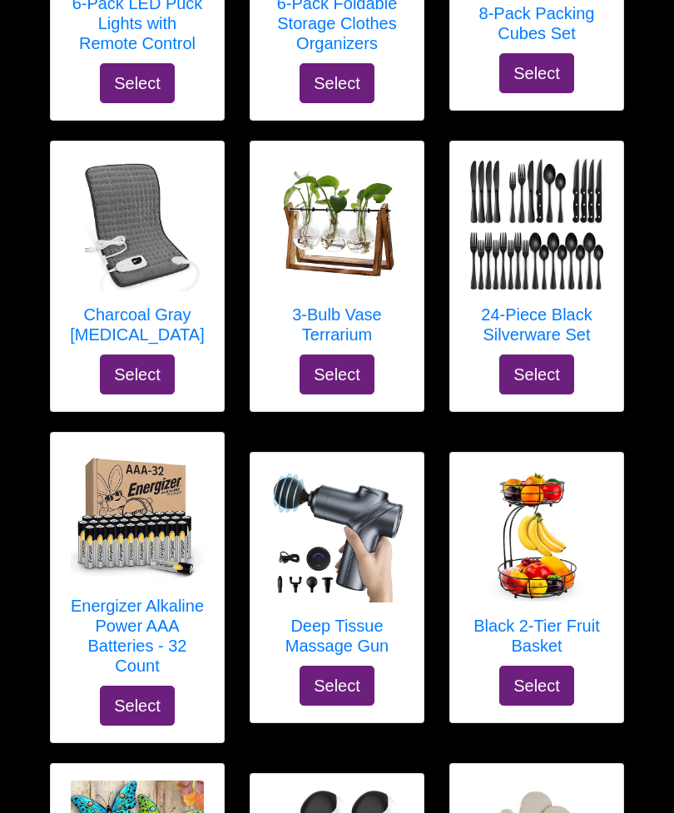
scroll to position [2070, 0]
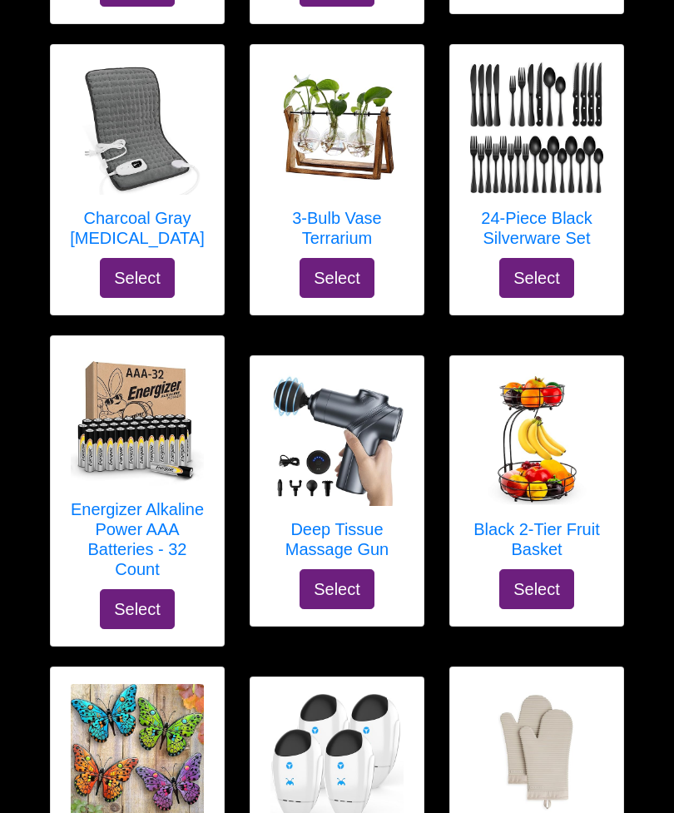
click at [354, 570] on button "Select" at bounding box center [337, 590] width 75 height 40
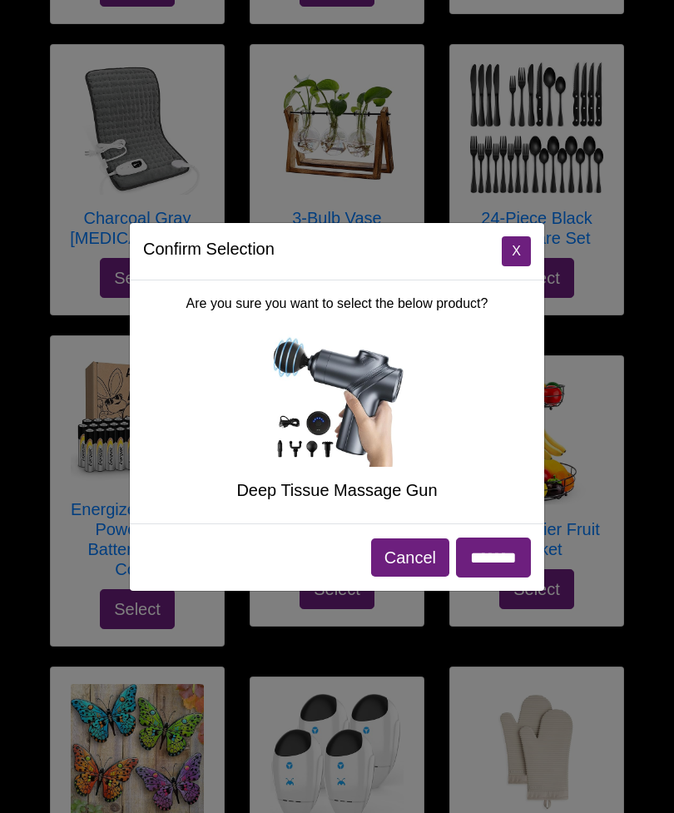
click at [511, 568] on input "*******" at bounding box center [493, 558] width 75 height 40
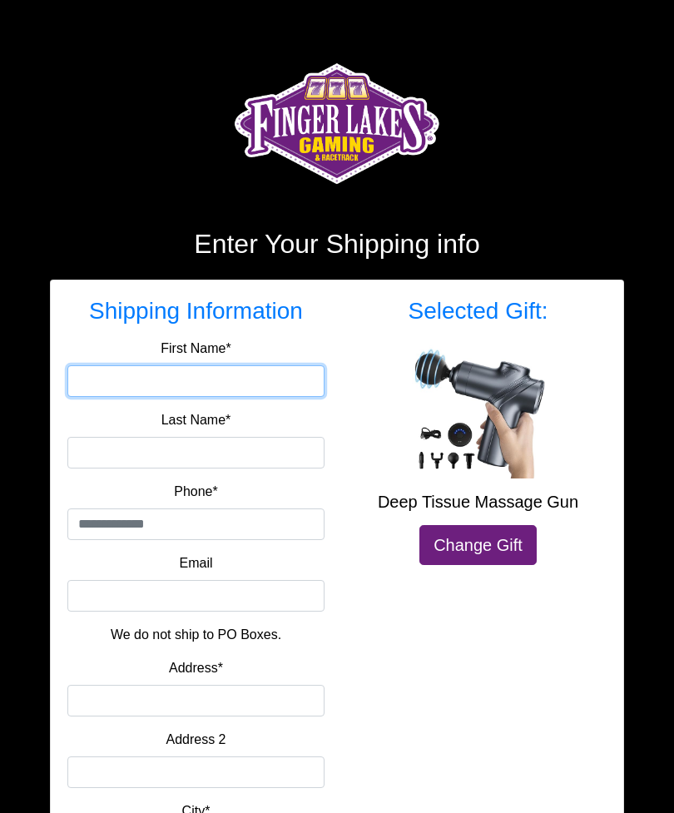
click at [113, 374] on input "First Name*" at bounding box center [195, 381] width 257 height 32
type input "*******"
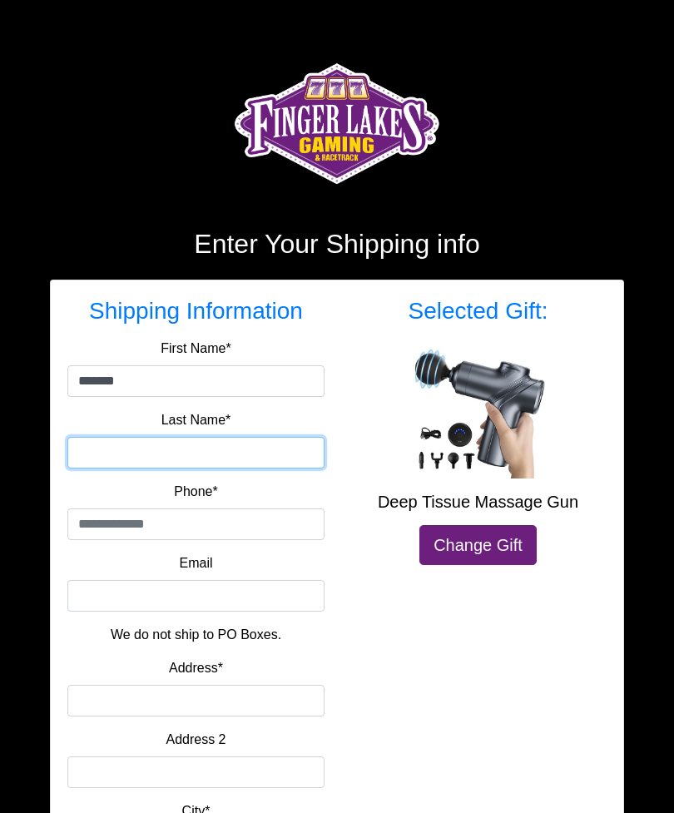
type input "*****"
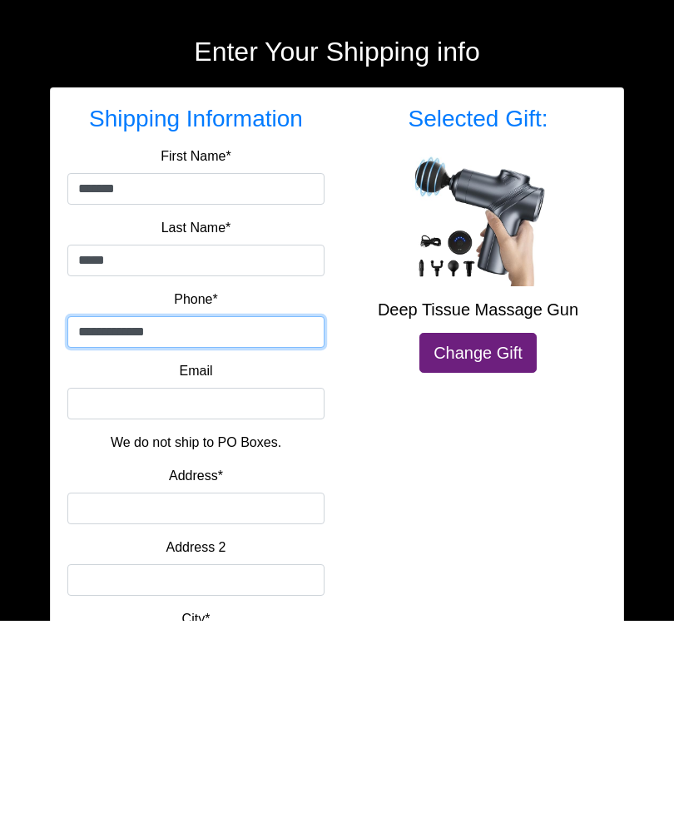
type input "**********"
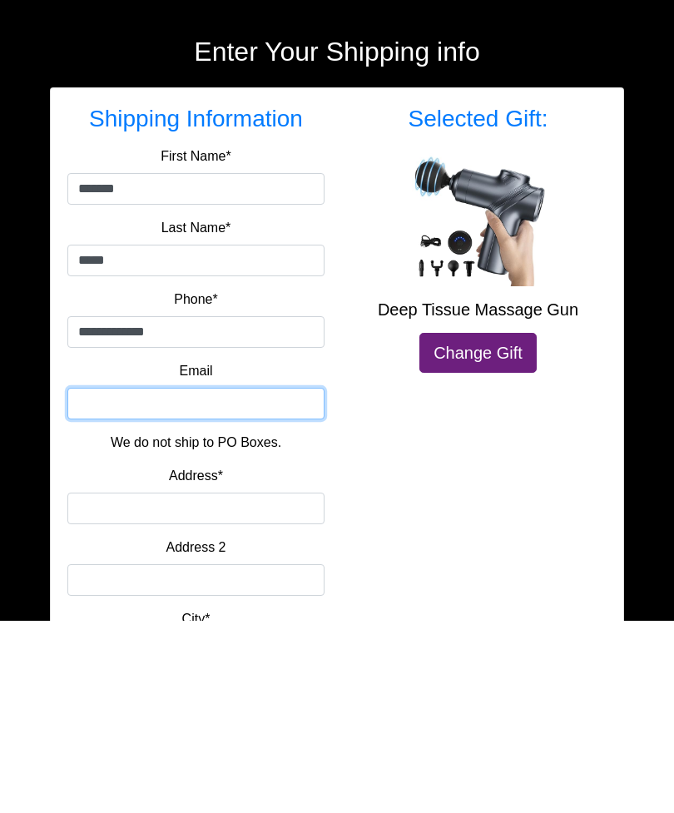
click at [106, 580] on input "Email" at bounding box center [195, 596] width 257 height 32
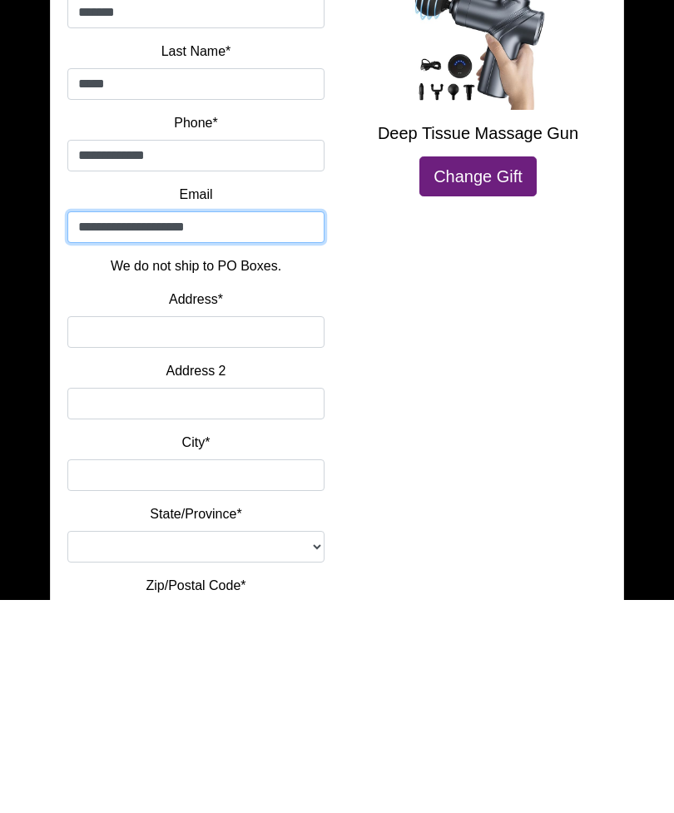
scroll to position [161, 0]
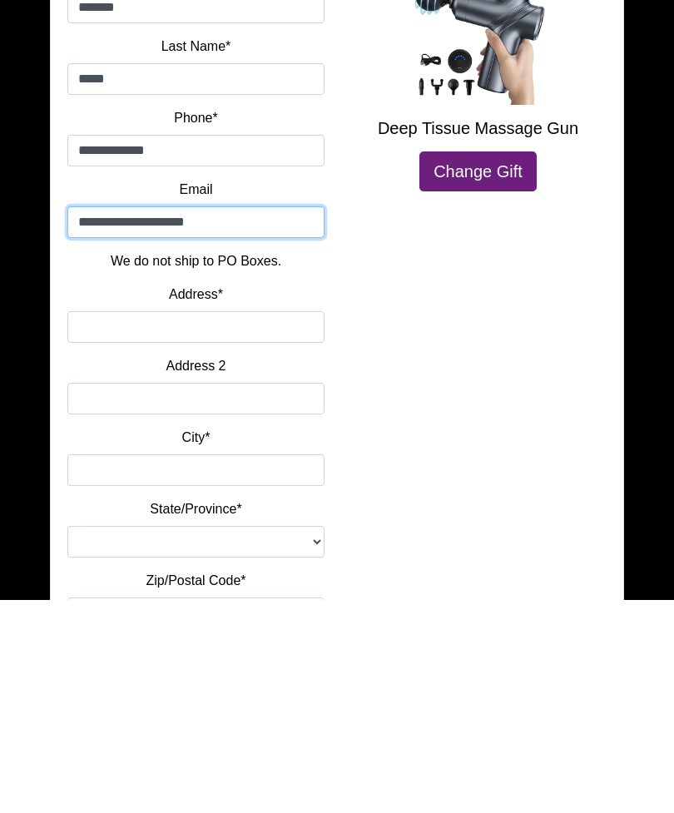
type input "**********"
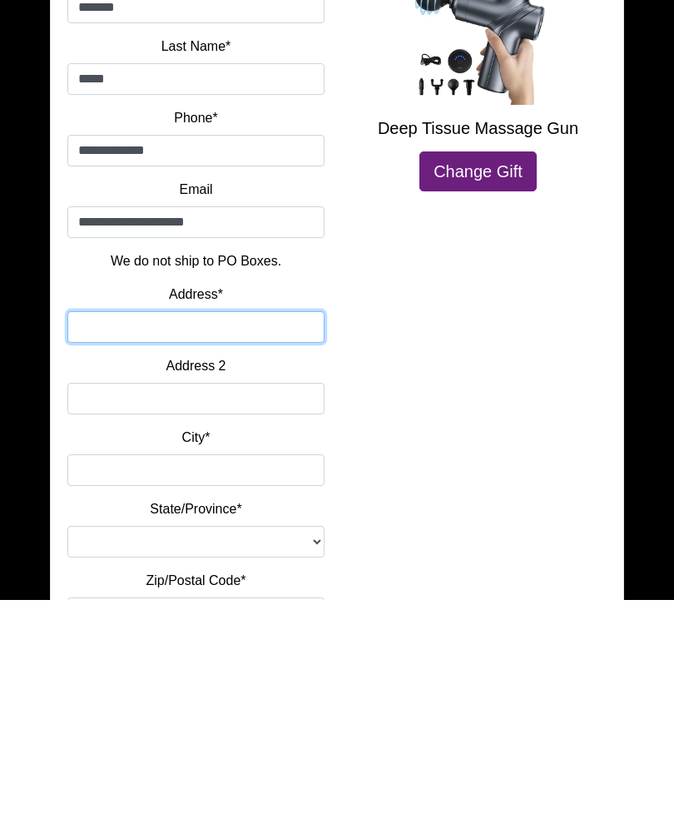
click at [102, 524] on input "Address*" at bounding box center [195, 540] width 257 height 32
type input "*"
type input "**********"
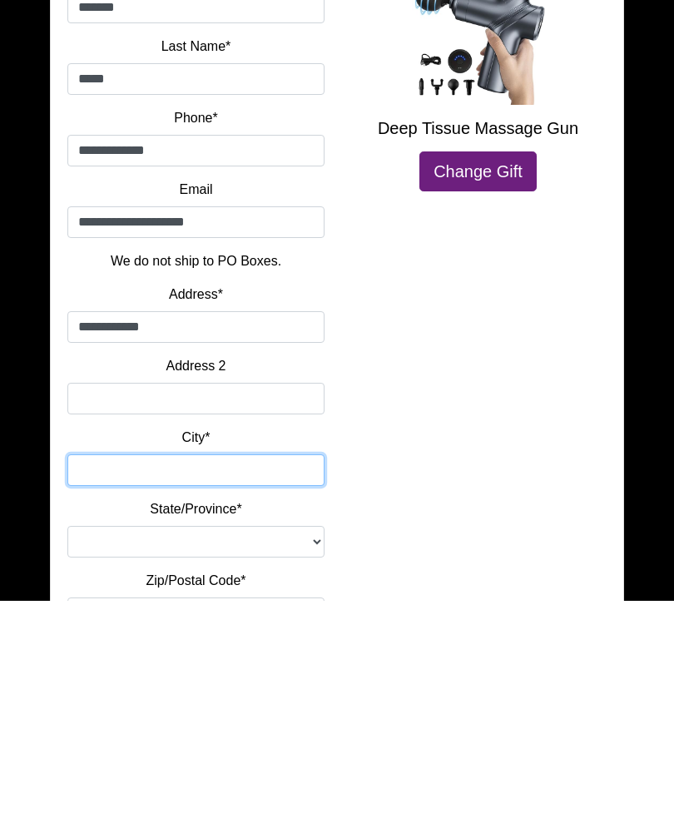
click at [107, 667] on input "City*" at bounding box center [195, 683] width 257 height 32
type input "**********"
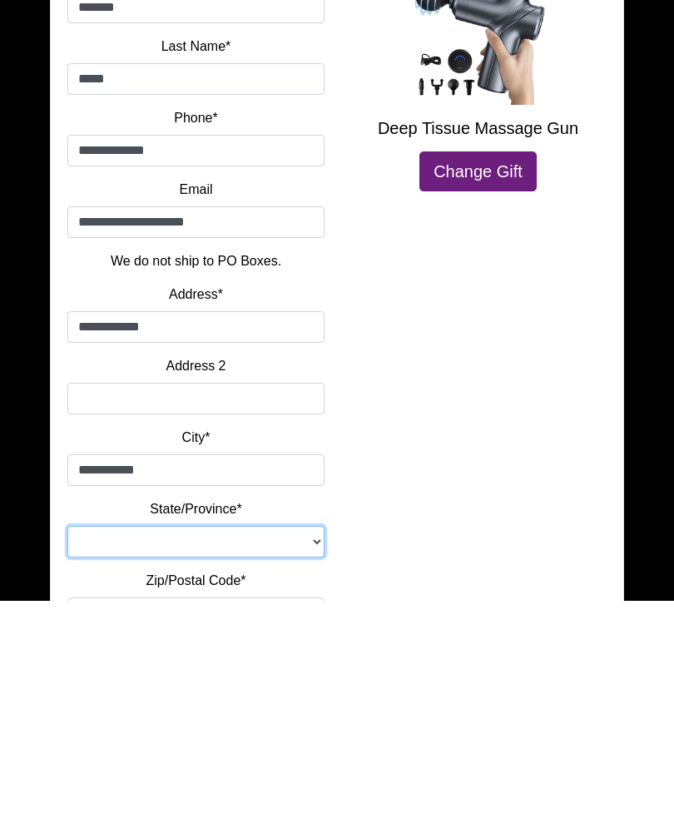
click at [101, 739] on select "**********" at bounding box center [195, 755] width 257 height 32
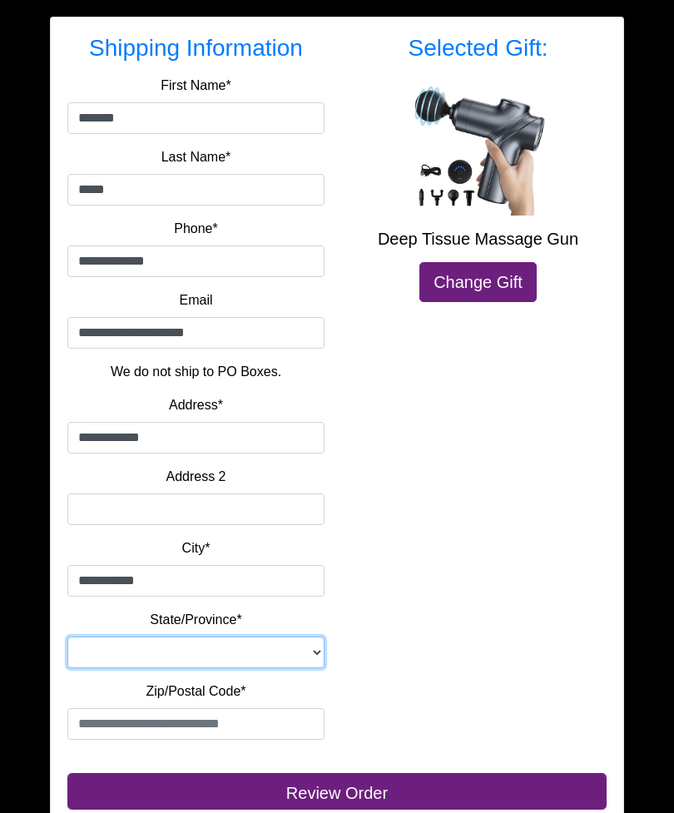
select select "**"
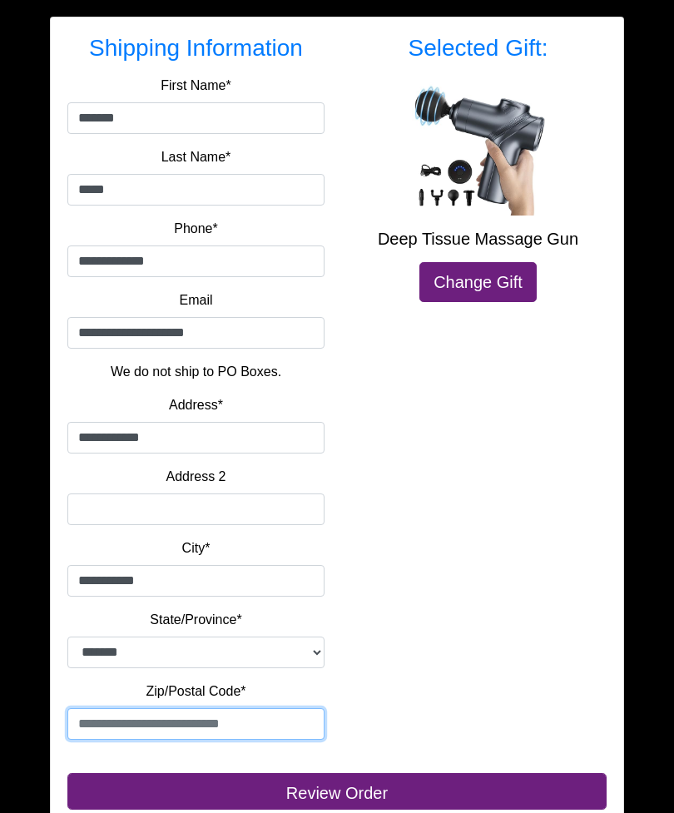
click at [104, 725] on input "text" at bounding box center [195, 724] width 257 height 32
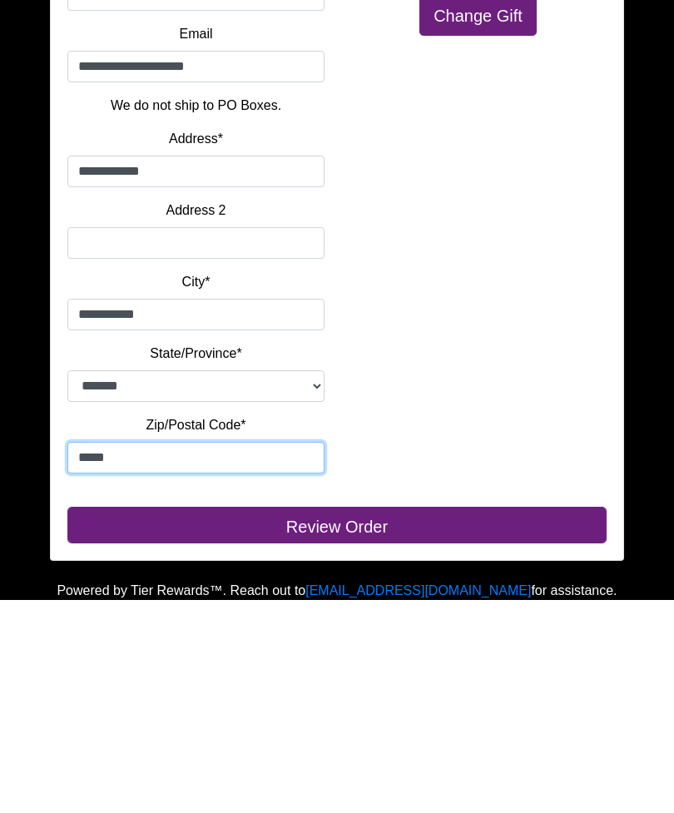
type input "*****"
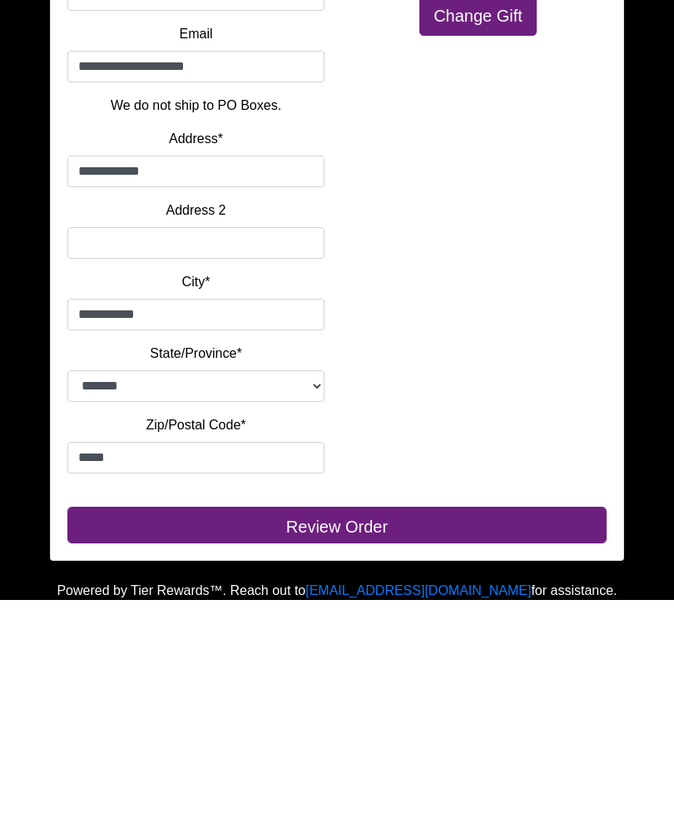
click at [359, 720] on button "Review Order" at bounding box center [336, 738] width 539 height 37
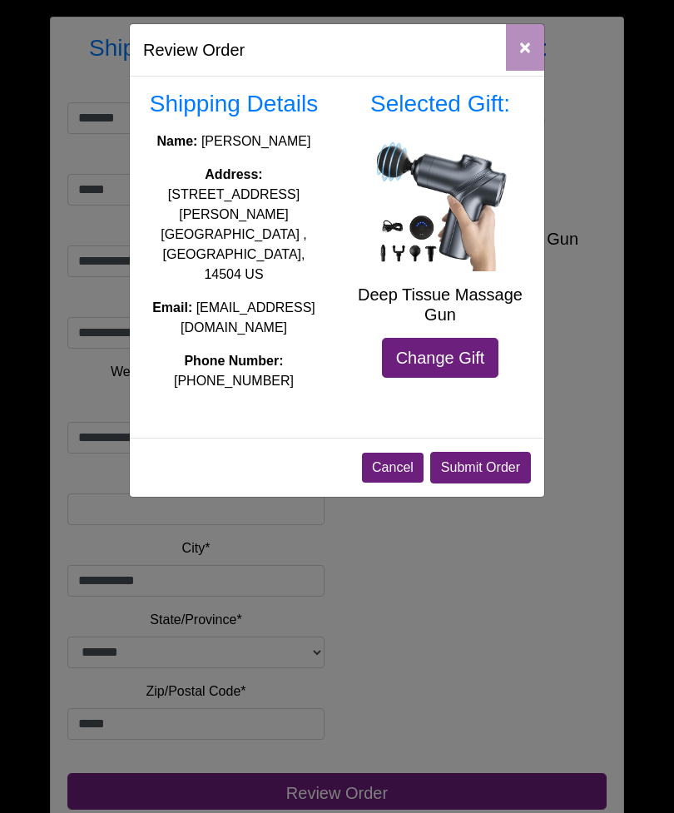
click at [502, 452] on button "Submit Order" at bounding box center [480, 468] width 101 height 32
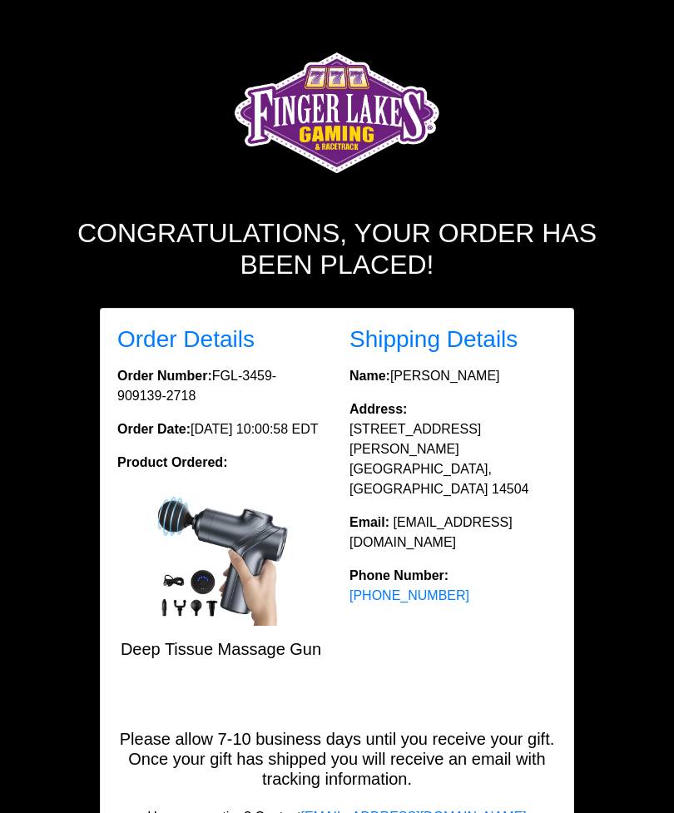
scroll to position [49, 0]
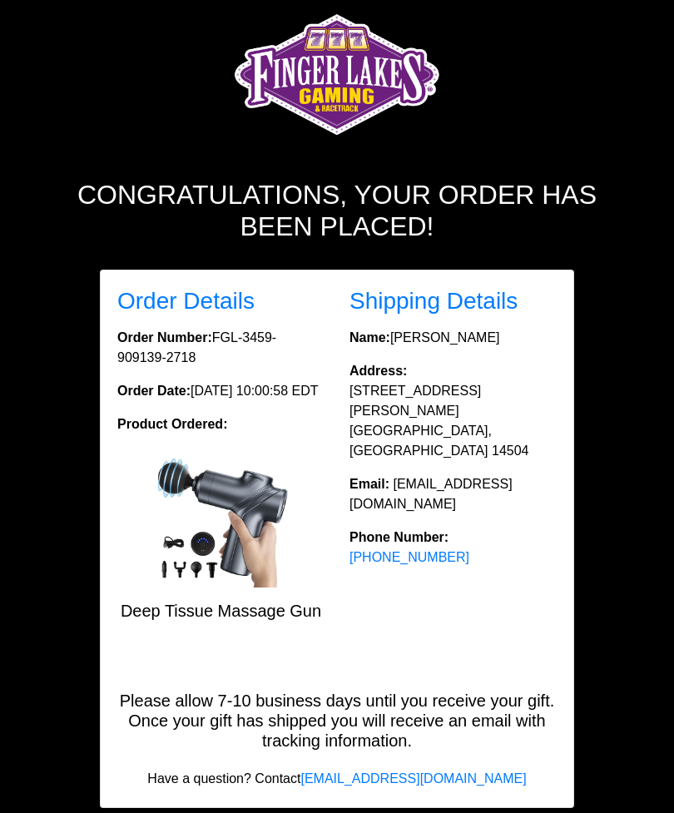
click at [663, 52] on div "Congratulations, your order has been placed! Order Details Order Number: FGL-34…" at bounding box center [337, 399] width 674 height 897
